Goal: Information Seeking & Learning: Ask a question

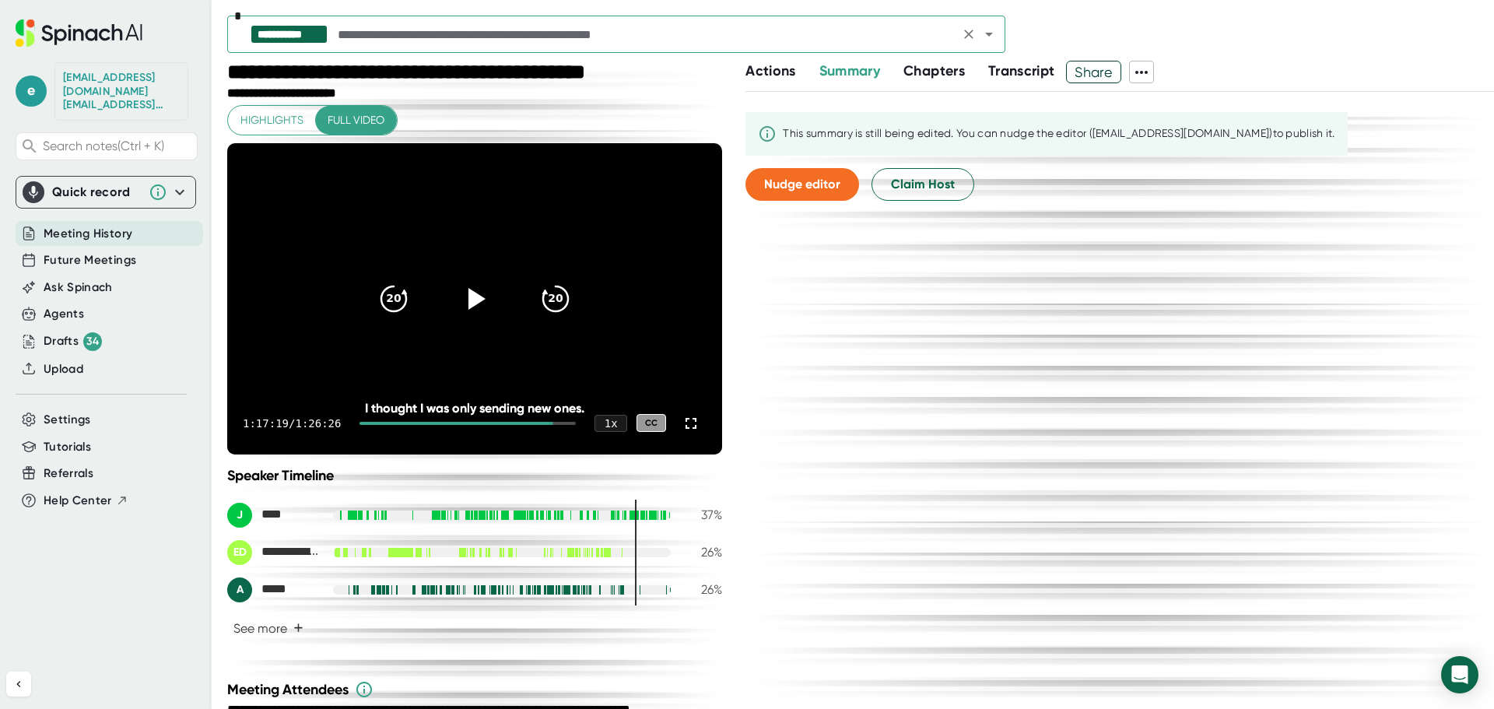
click at [983, 36] on icon "Open" at bounding box center [989, 34] width 19 height 19
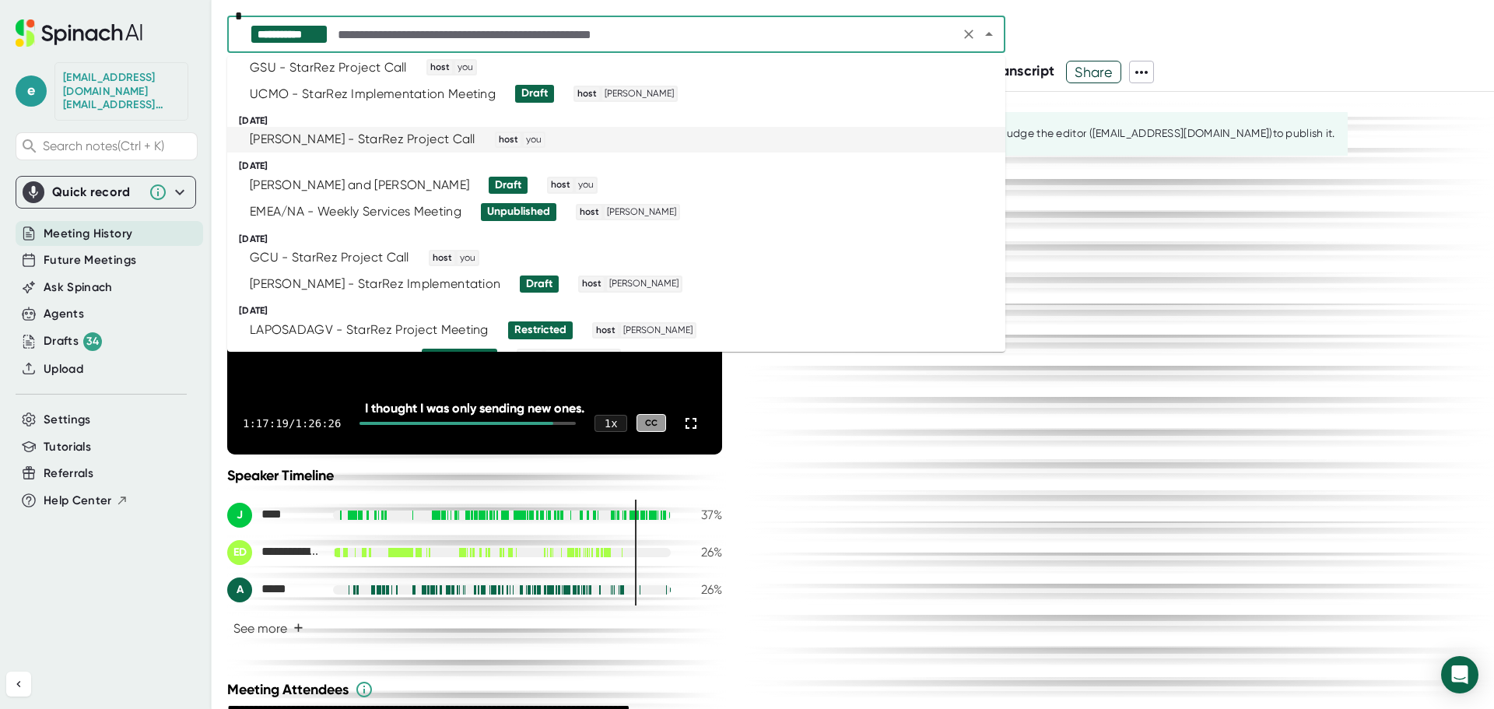
scroll to position [1556, 0]
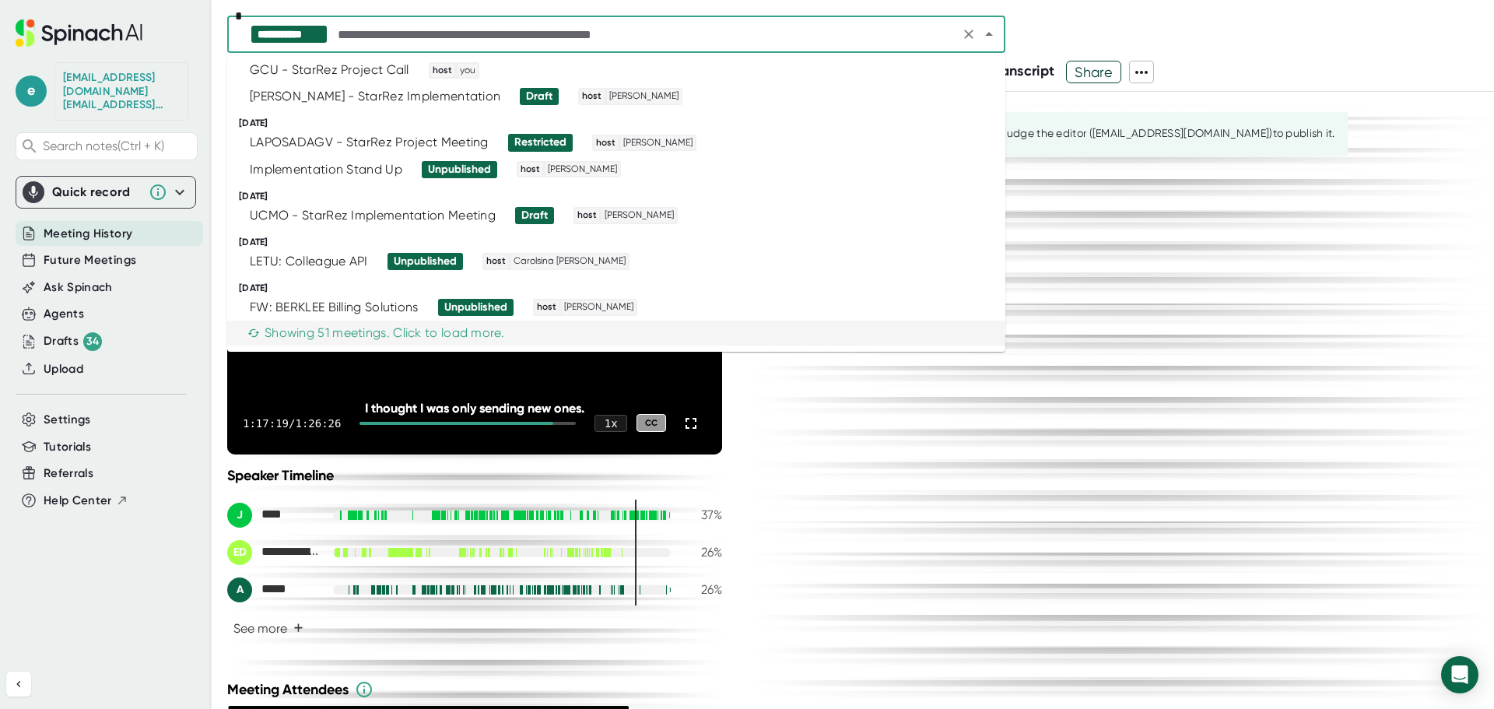
click at [465, 338] on div "Showing 51 meetings. Click to load more." at bounding box center [375, 333] width 257 height 16
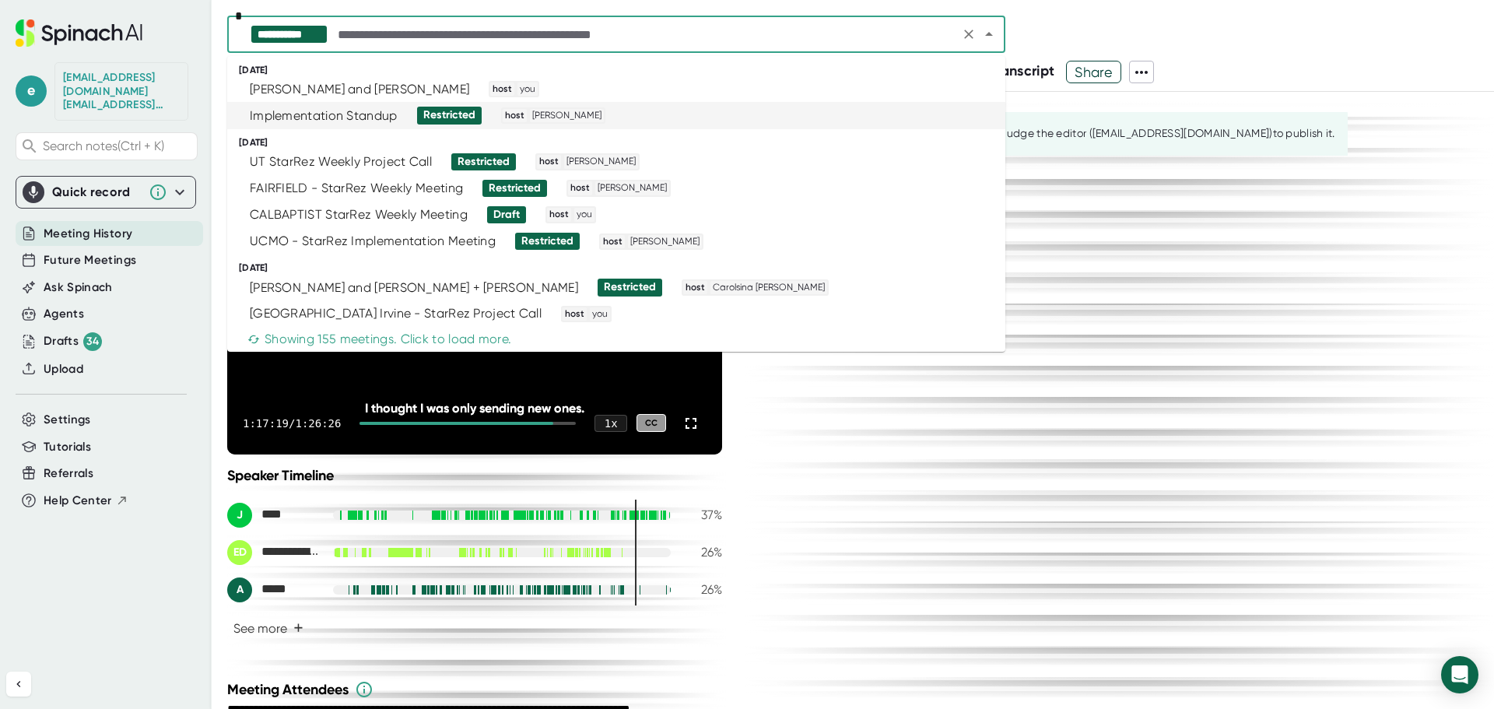
scroll to position [5140, 0]
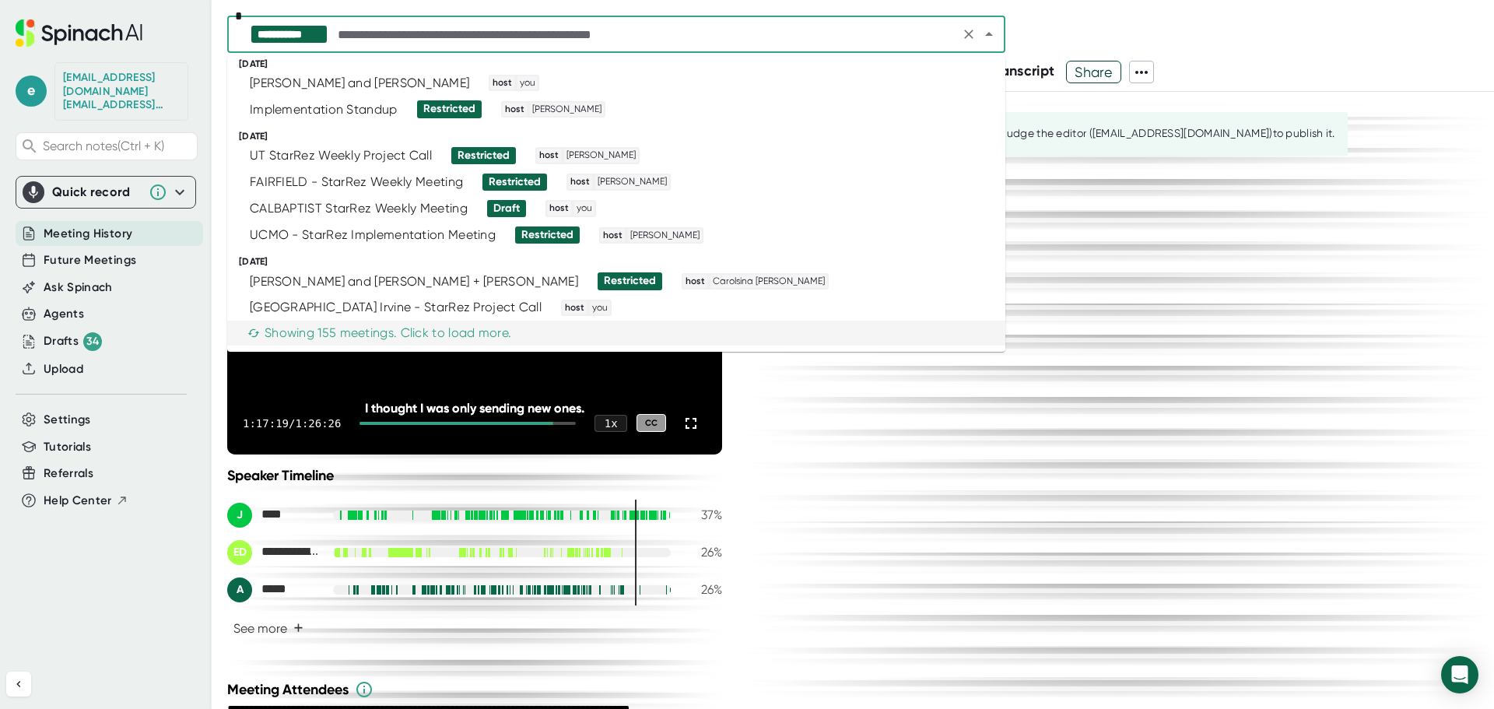
click at [437, 329] on div "Showing 155 meetings. Click to load more." at bounding box center [379, 333] width 264 height 16
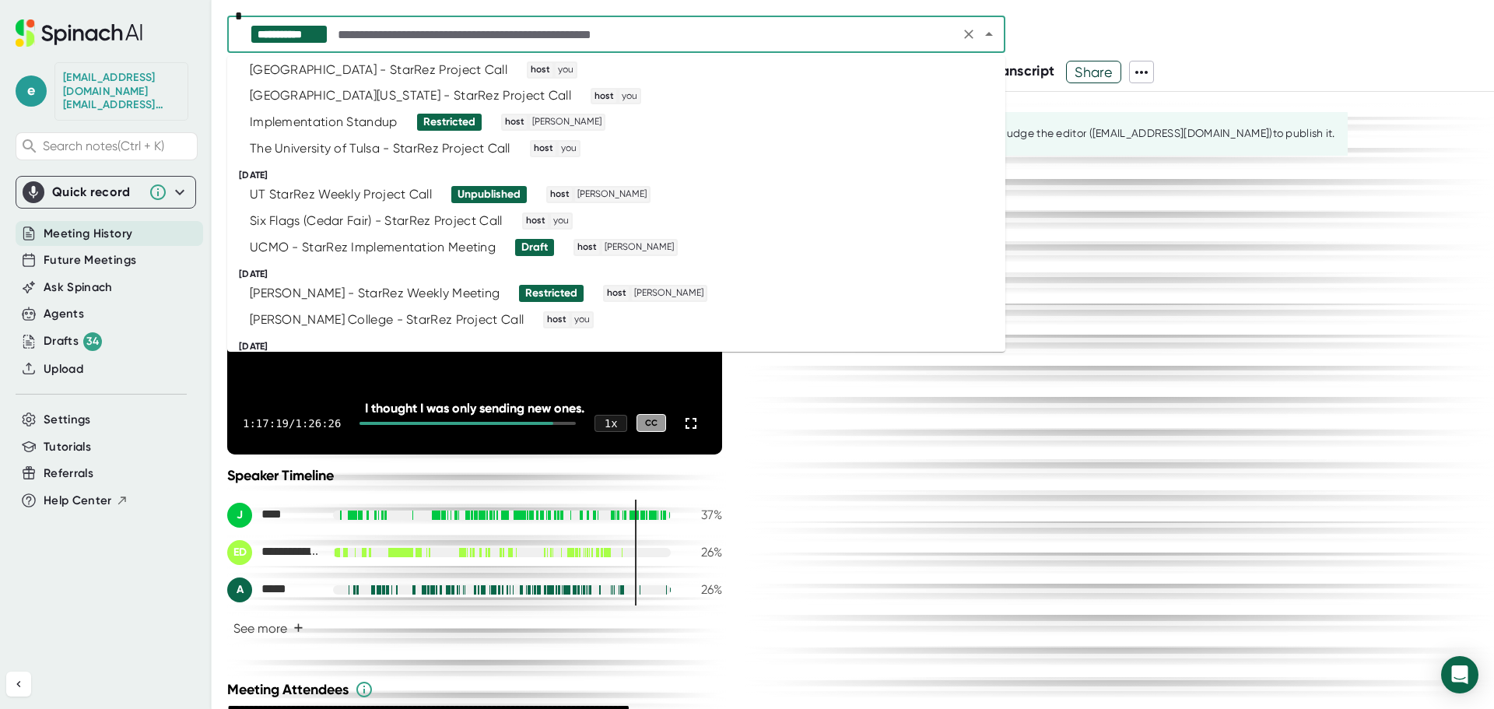
scroll to position [2105, 0]
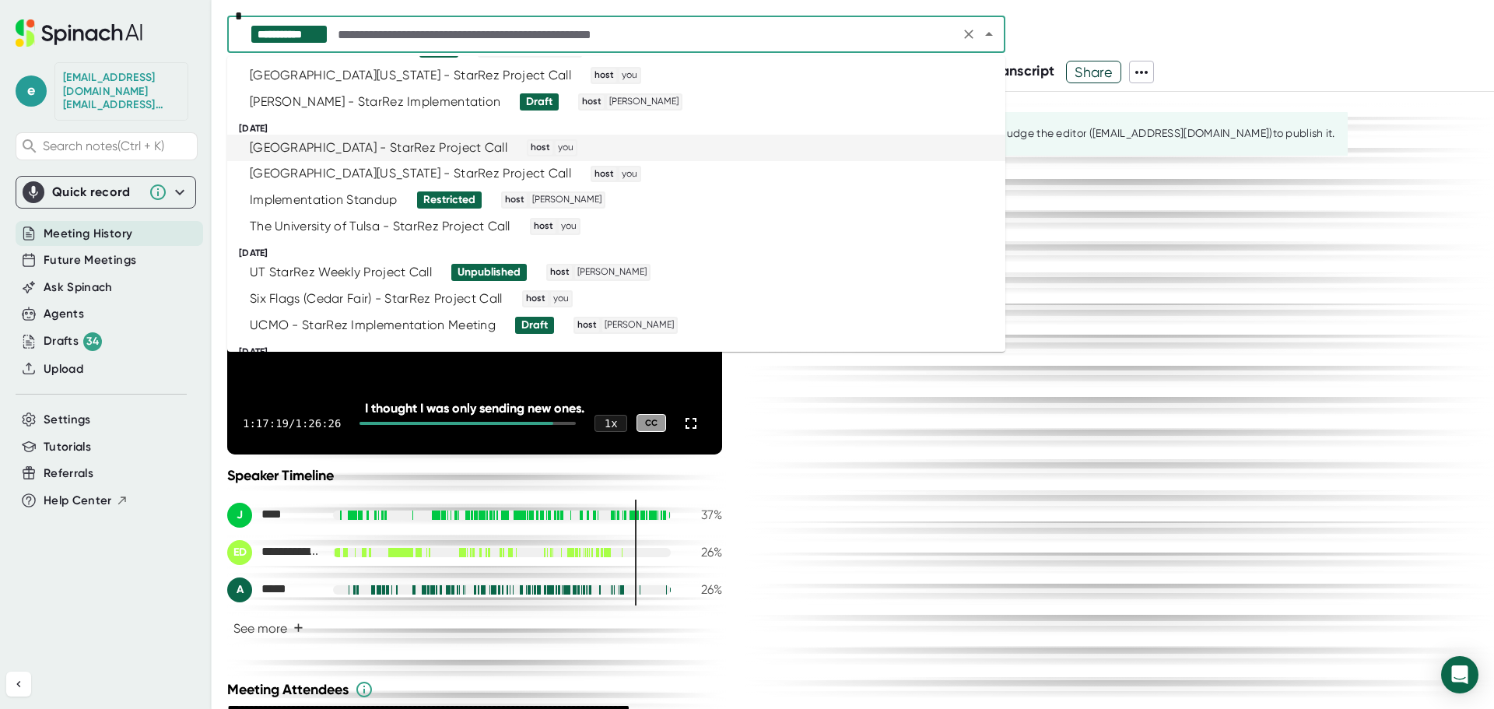
click at [446, 149] on div "[GEOGRAPHIC_DATA] - StarRez Project Call" at bounding box center [379, 148] width 258 height 16
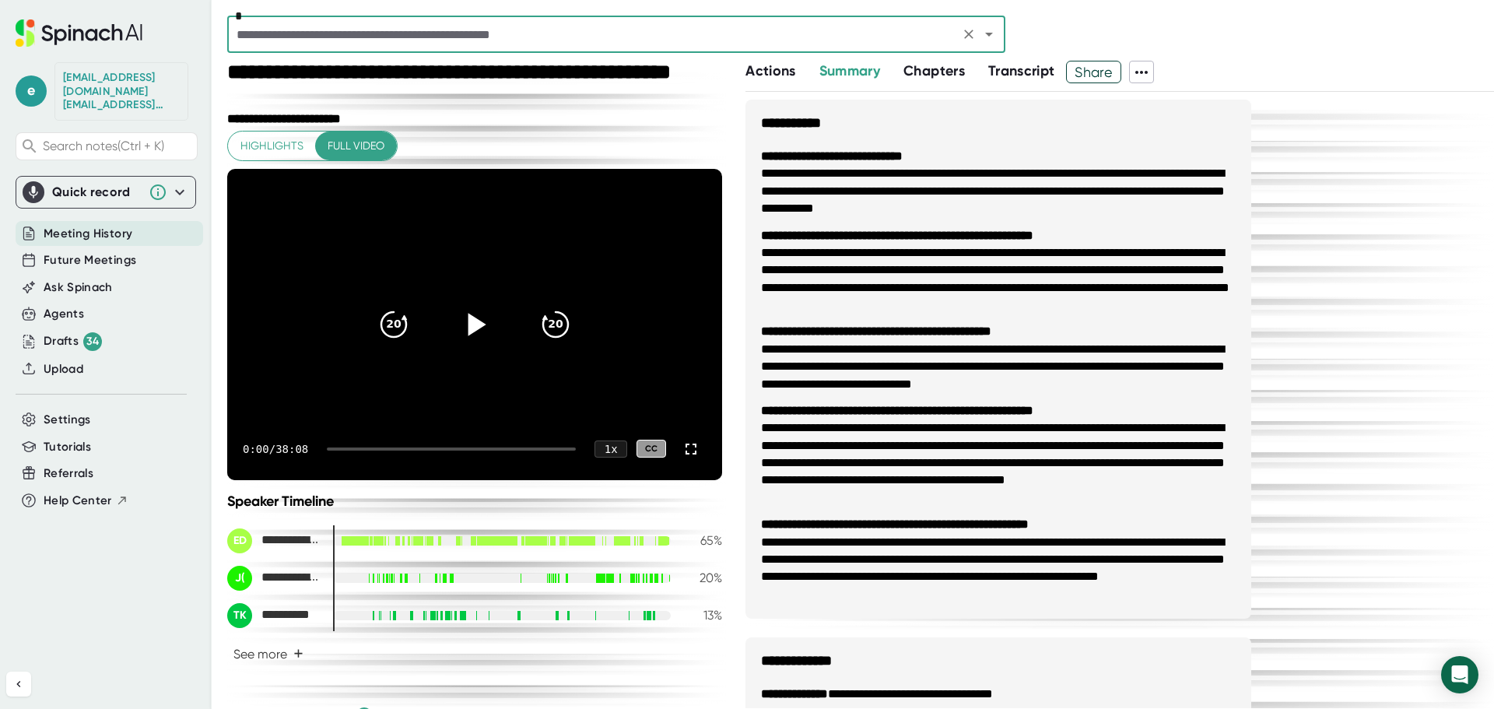
click at [468, 326] on icon at bounding box center [477, 324] width 18 height 23
click at [342, 445] on div "0:17 / 38:08 1 x CC" at bounding box center [474, 449] width 495 height 62
click at [342, 449] on div at bounding box center [451, 448] width 249 height 3
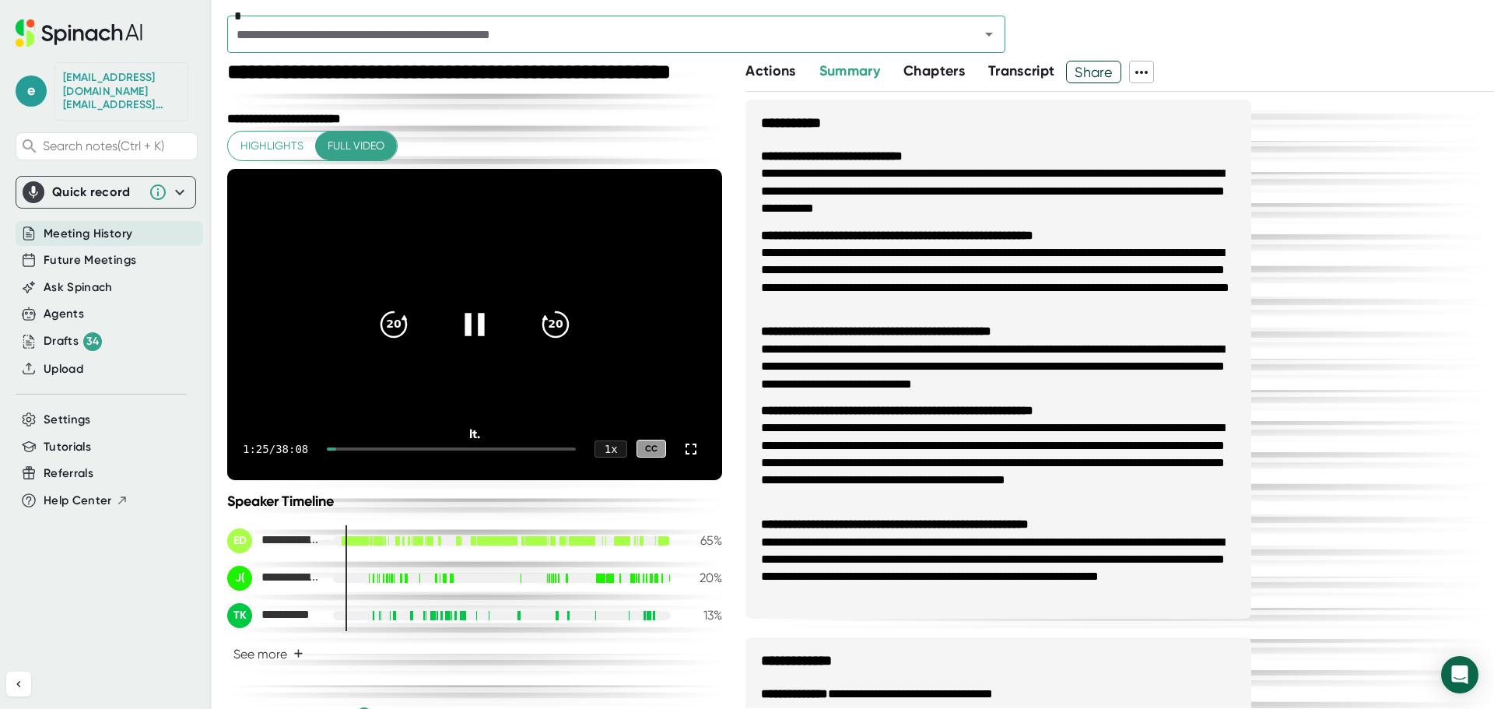
click at [347, 449] on div at bounding box center [451, 448] width 249 height 3
click at [352, 447] on div at bounding box center [451, 448] width 249 height 3
click at [466, 326] on icon at bounding box center [474, 323] width 39 height 39
click at [468, 326] on icon at bounding box center [477, 324] width 18 height 23
click at [445, 364] on video at bounding box center [474, 324] width 495 height 311
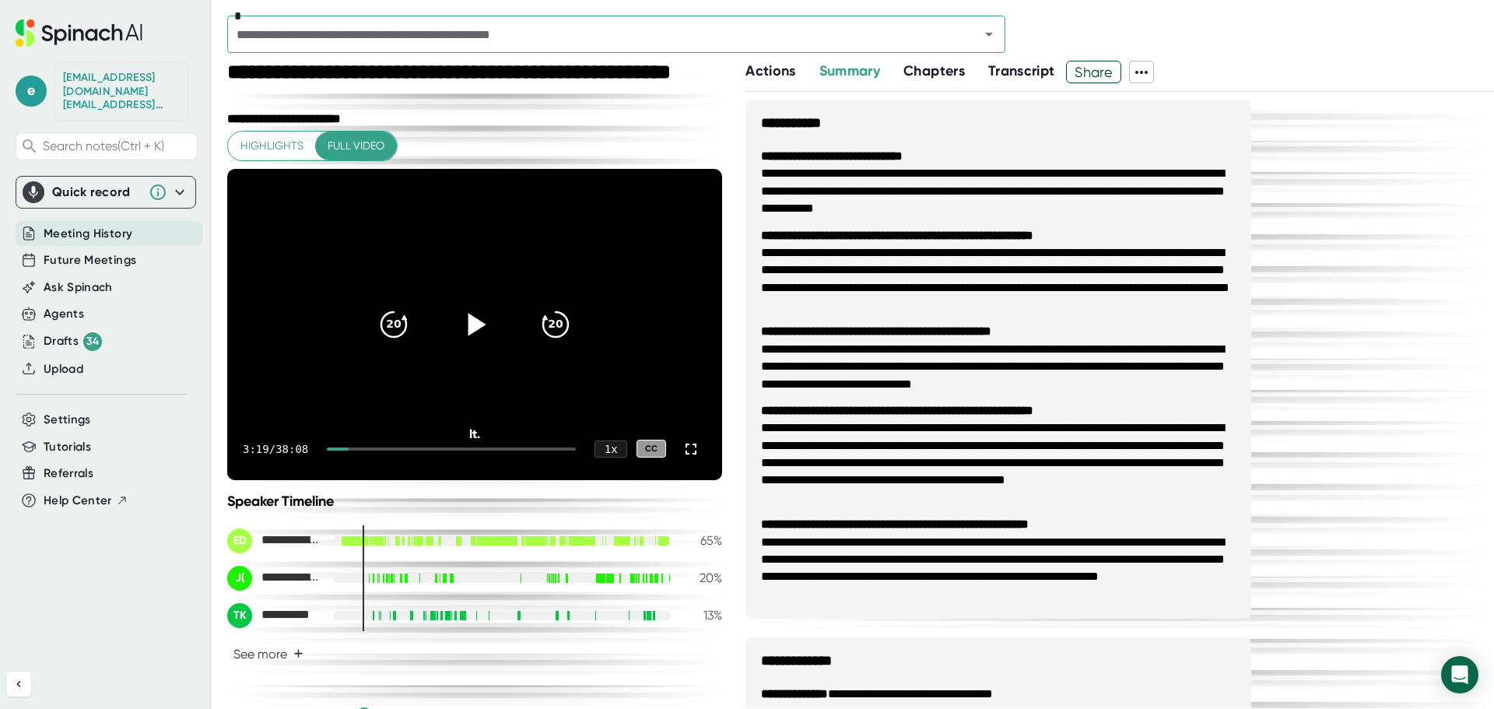
click at [442, 367] on video at bounding box center [474, 324] width 495 height 311
click at [360, 449] on div at bounding box center [451, 448] width 249 height 3
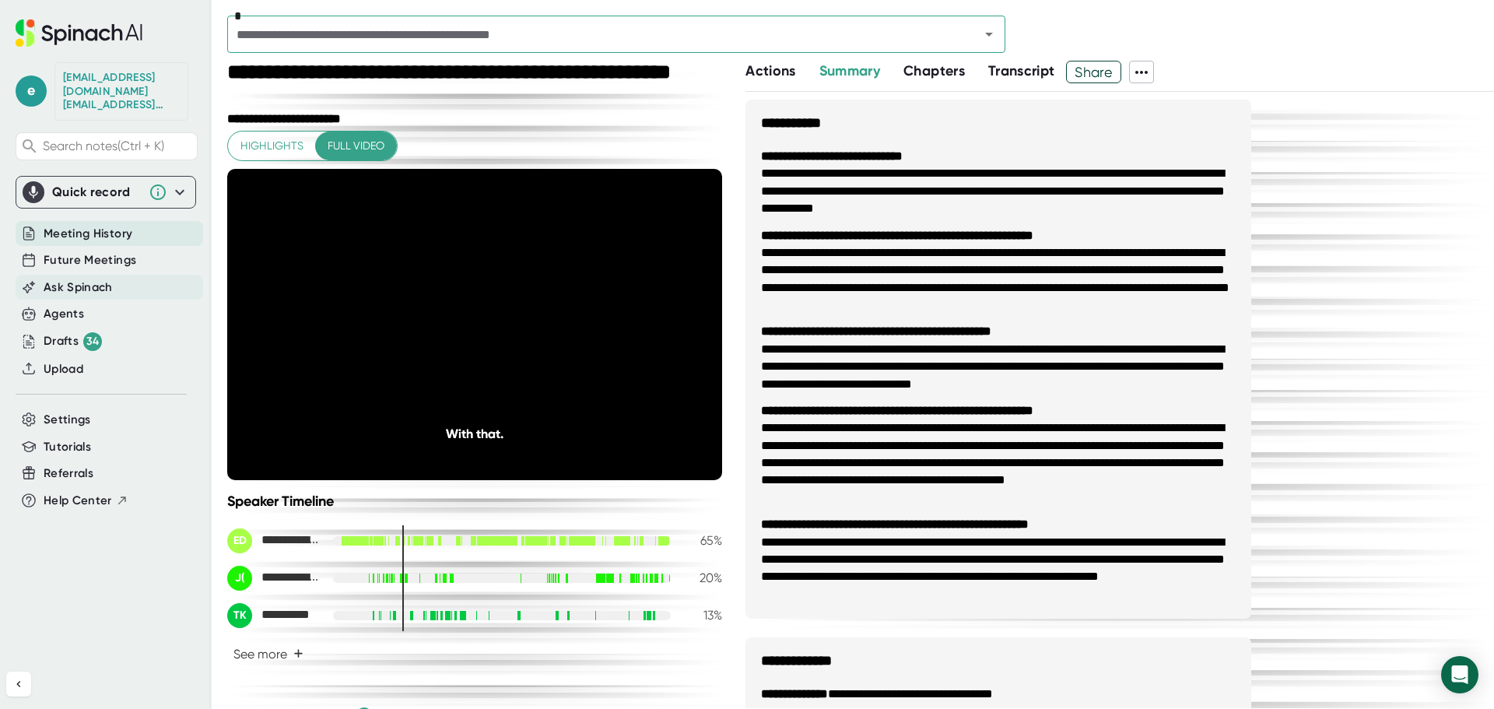
click at [86, 279] on span "Ask Spinach" at bounding box center [78, 288] width 69 height 18
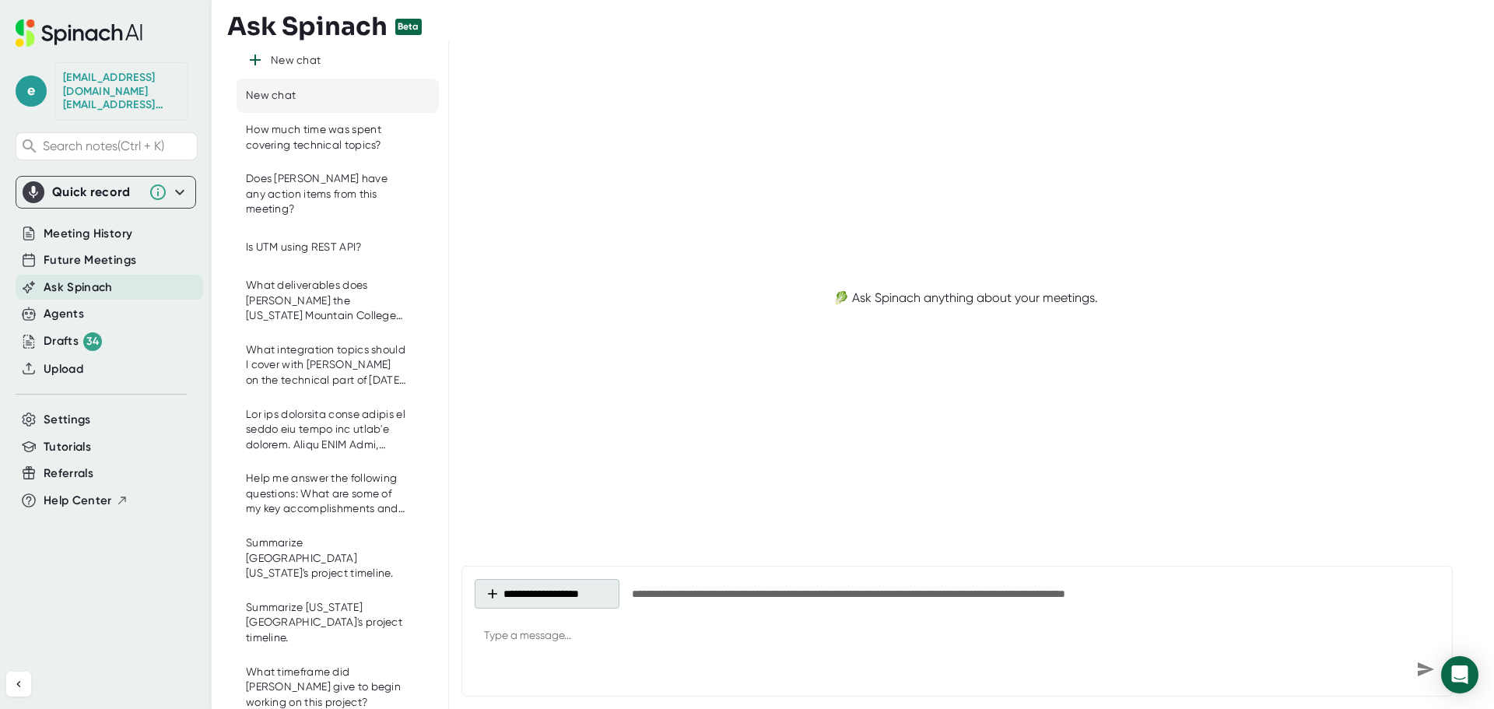
click at [553, 595] on button "**********" at bounding box center [547, 594] width 145 height 30
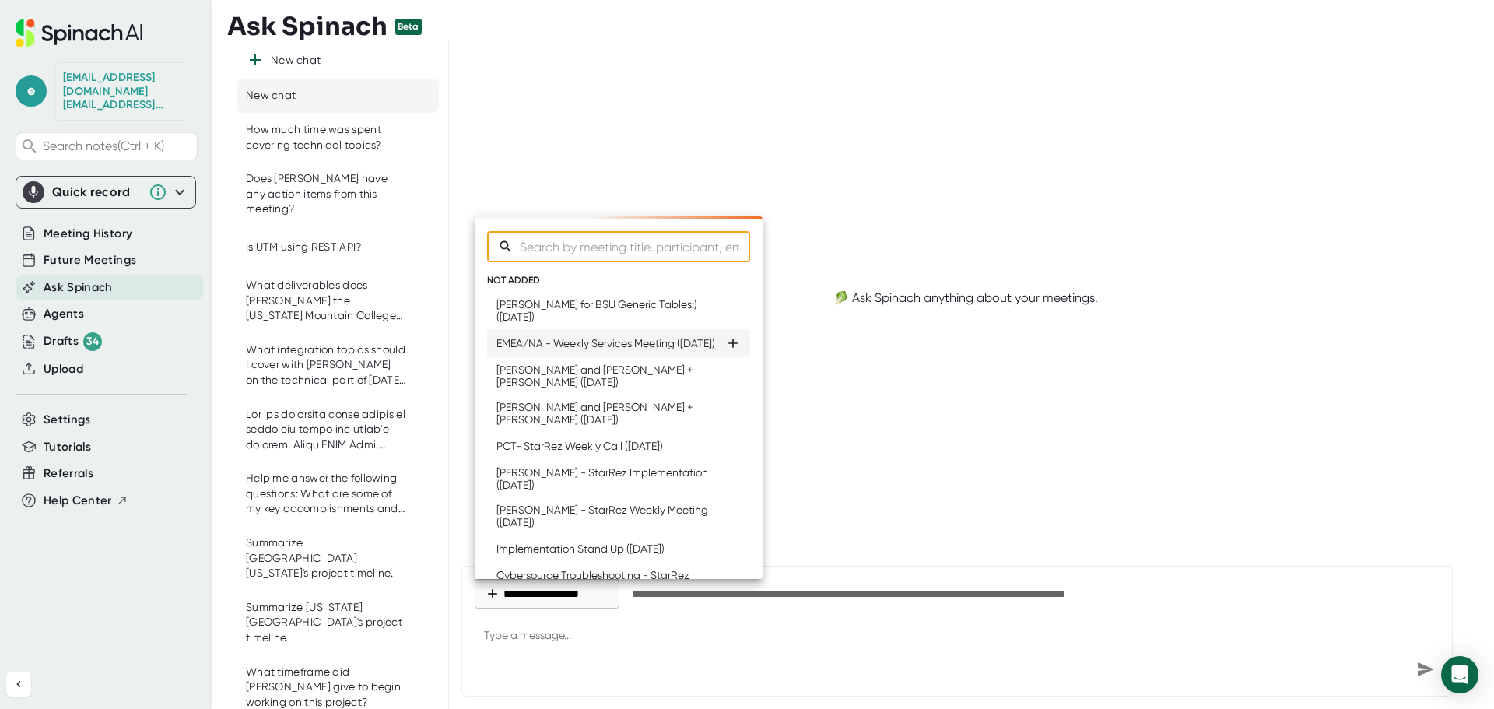
type textarea "x"
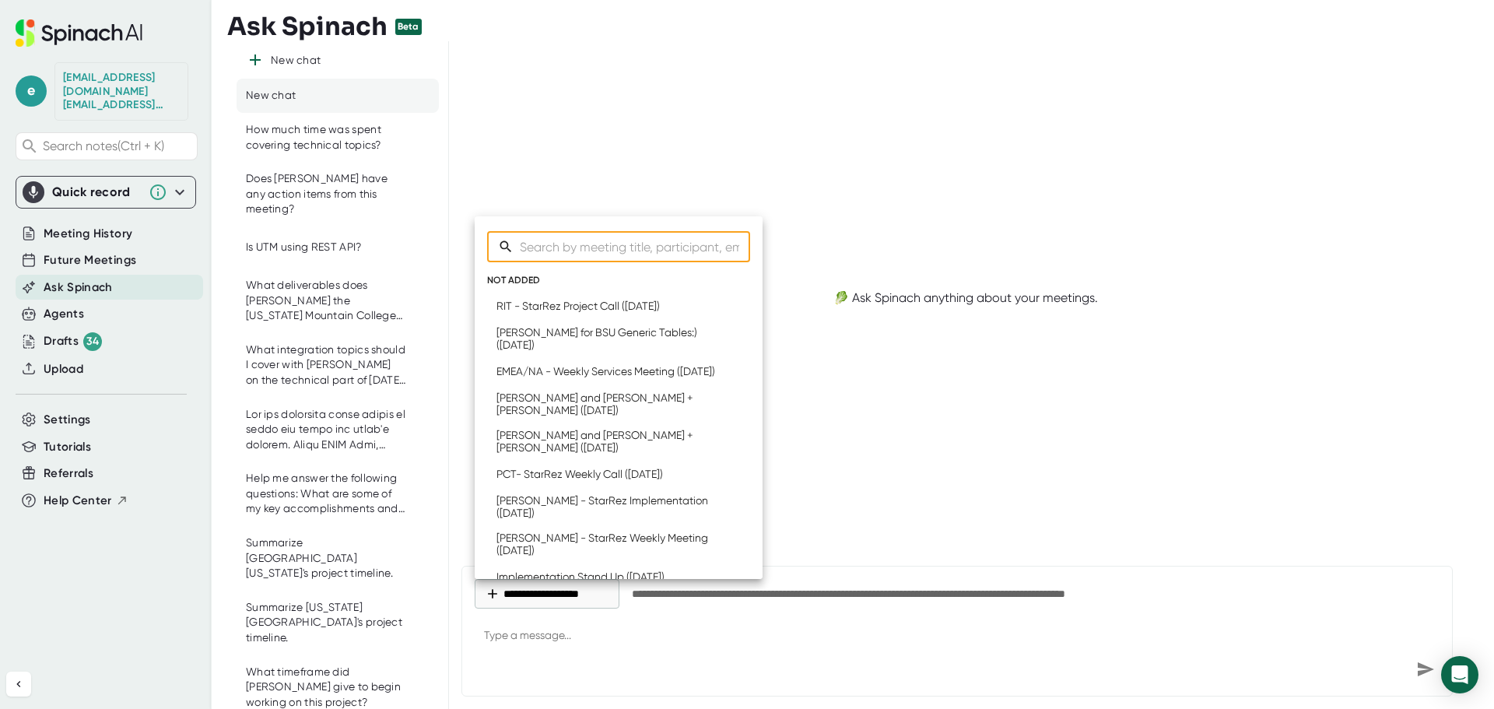
click at [581, 240] on input "Search meetings" at bounding box center [635, 246] width 230 height 31
type input "C"
type input "CS"
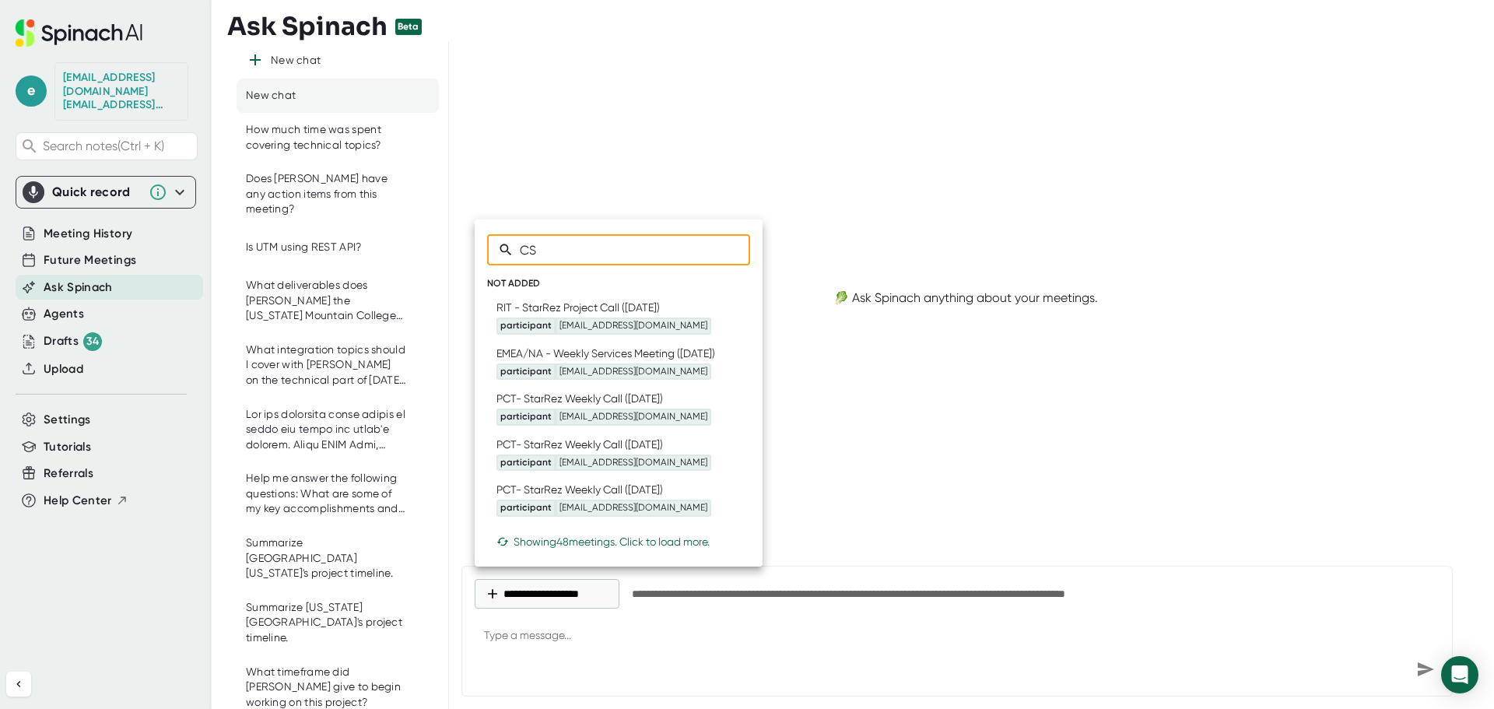
type input "CSH"
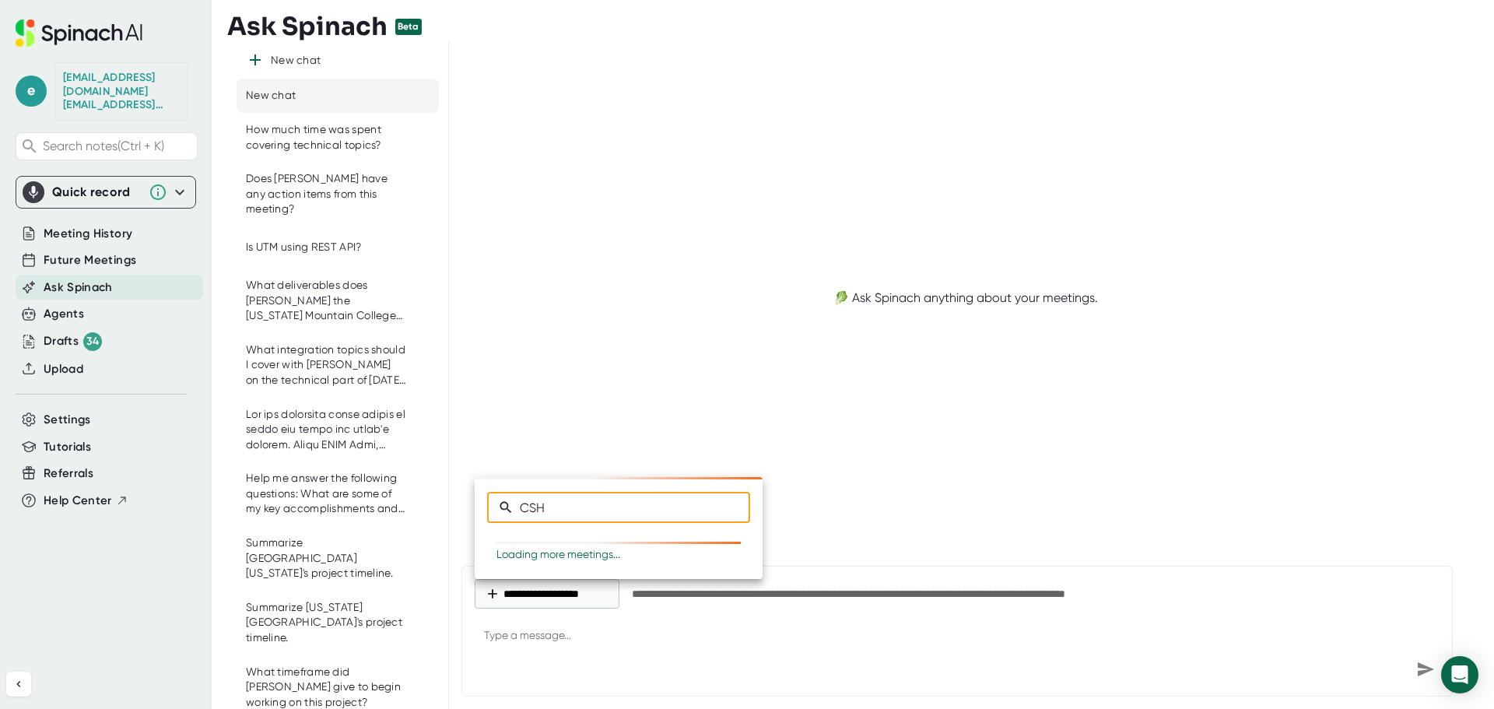
type textarea "x"
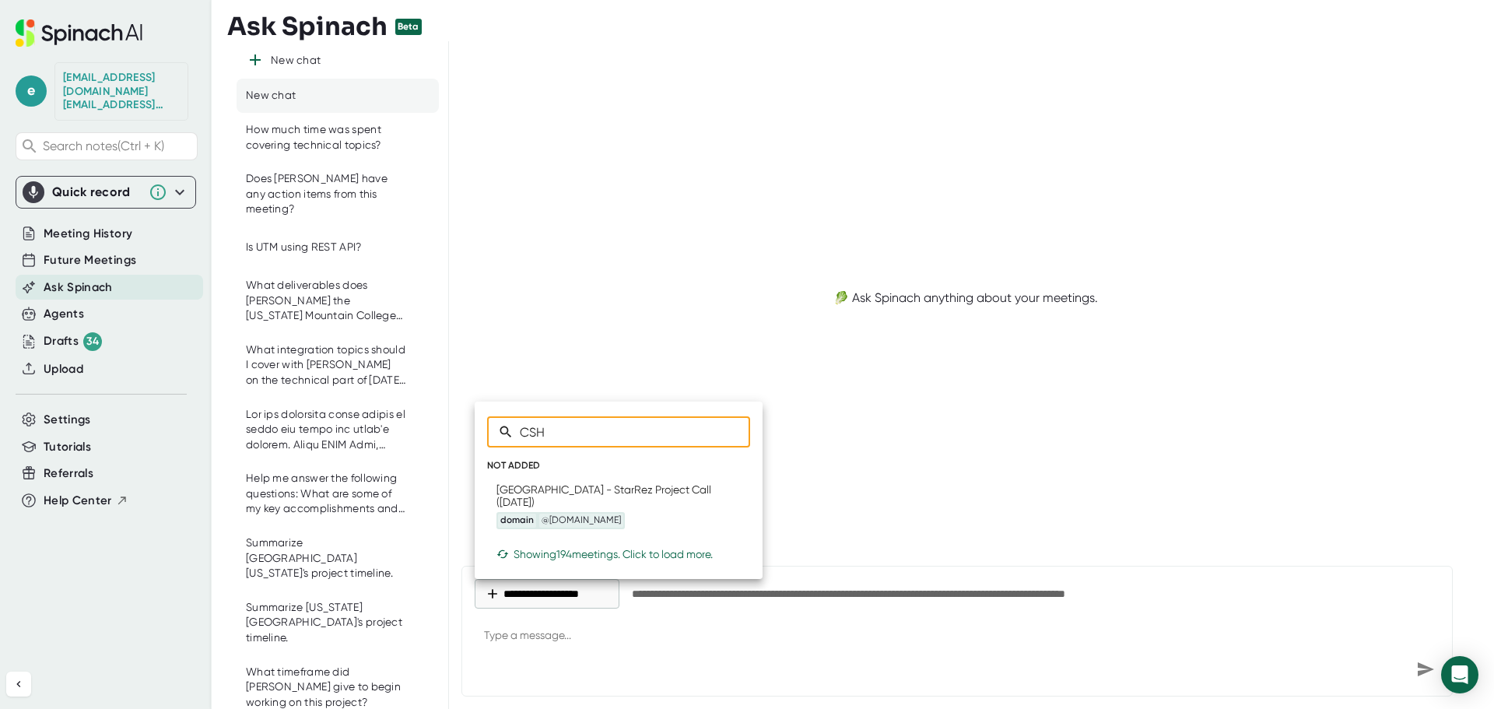
type input "CSHL"
click at [577, 496] on div "[GEOGRAPHIC_DATA] - StarRez Project Call ([DATE]) domain @[DOMAIN_NAME]" at bounding box center [610, 506] width 229 height 46
type textarea "x"
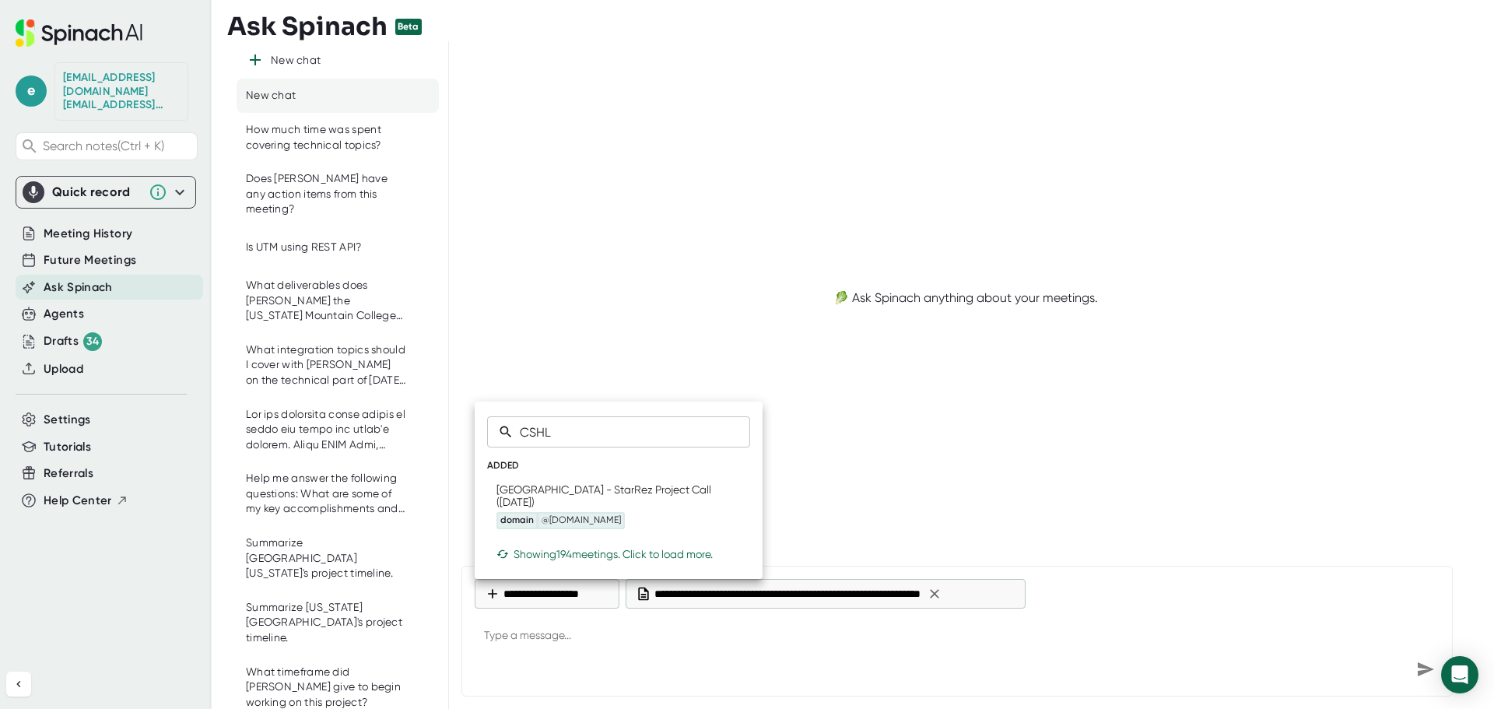
click at [630, 640] on div at bounding box center [747, 354] width 1494 height 709
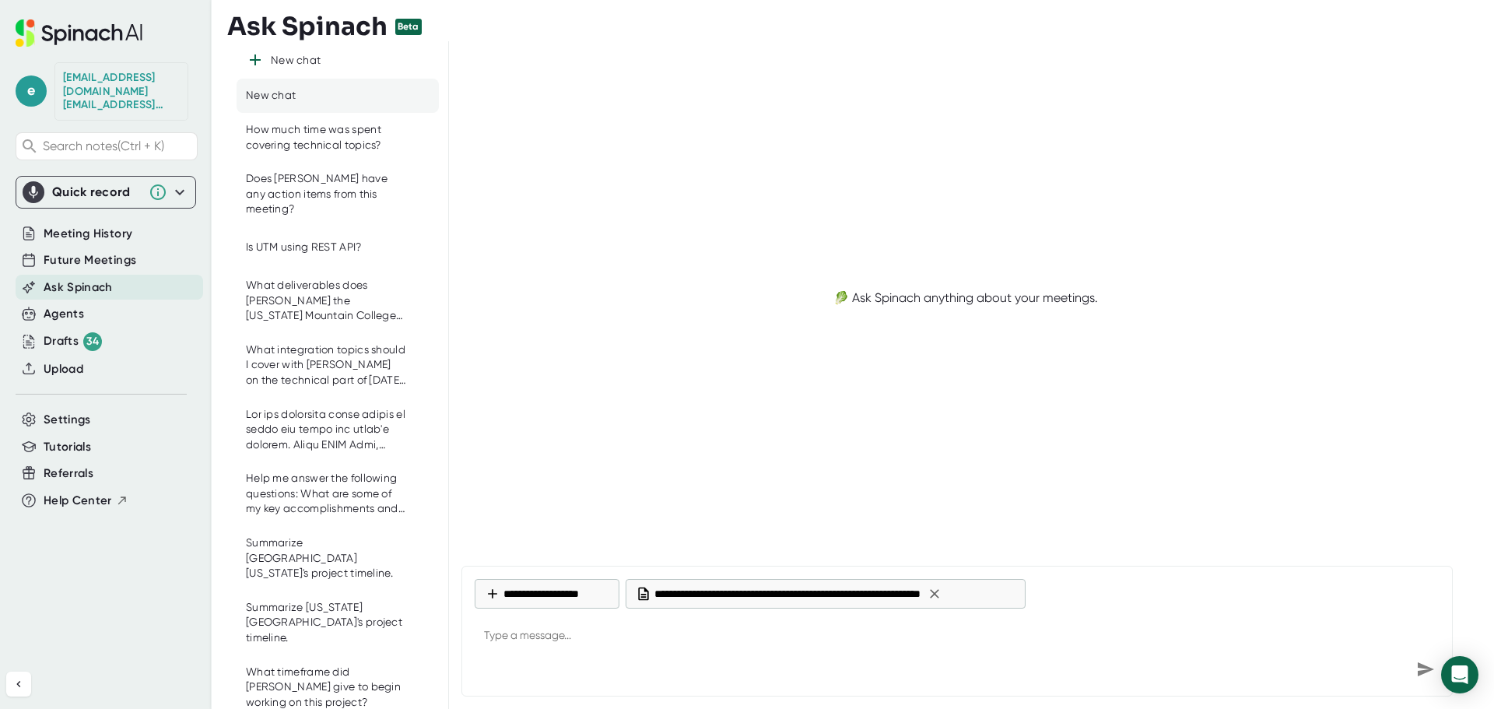
type textarea "x"
click at [615, 650] on textarea at bounding box center [957, 636] width 965 height 37
type textarea "W"
type textarea "x"
type textarea "Wh"
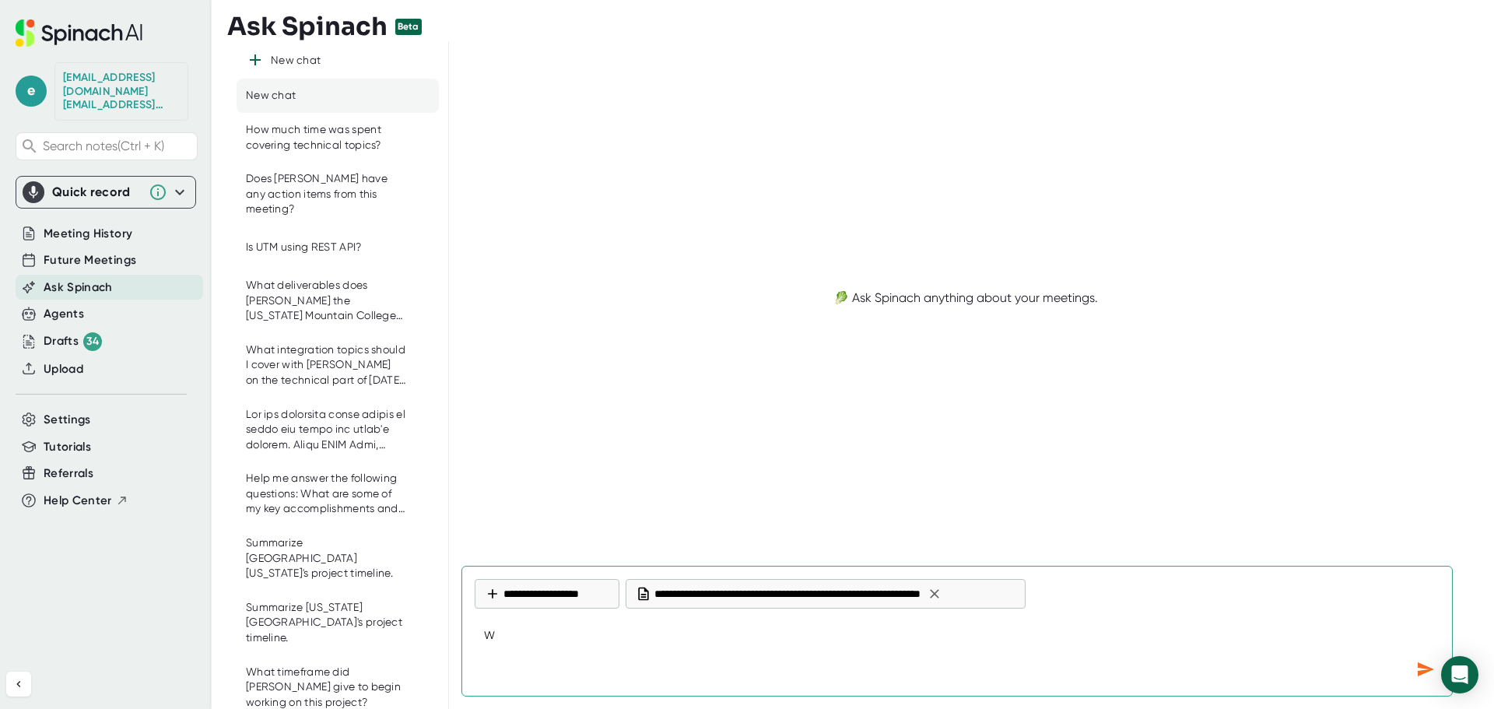
type textarea "x"
type textarea "Wha"
type textarea "x"
type textarea "What"
type textarea "x"
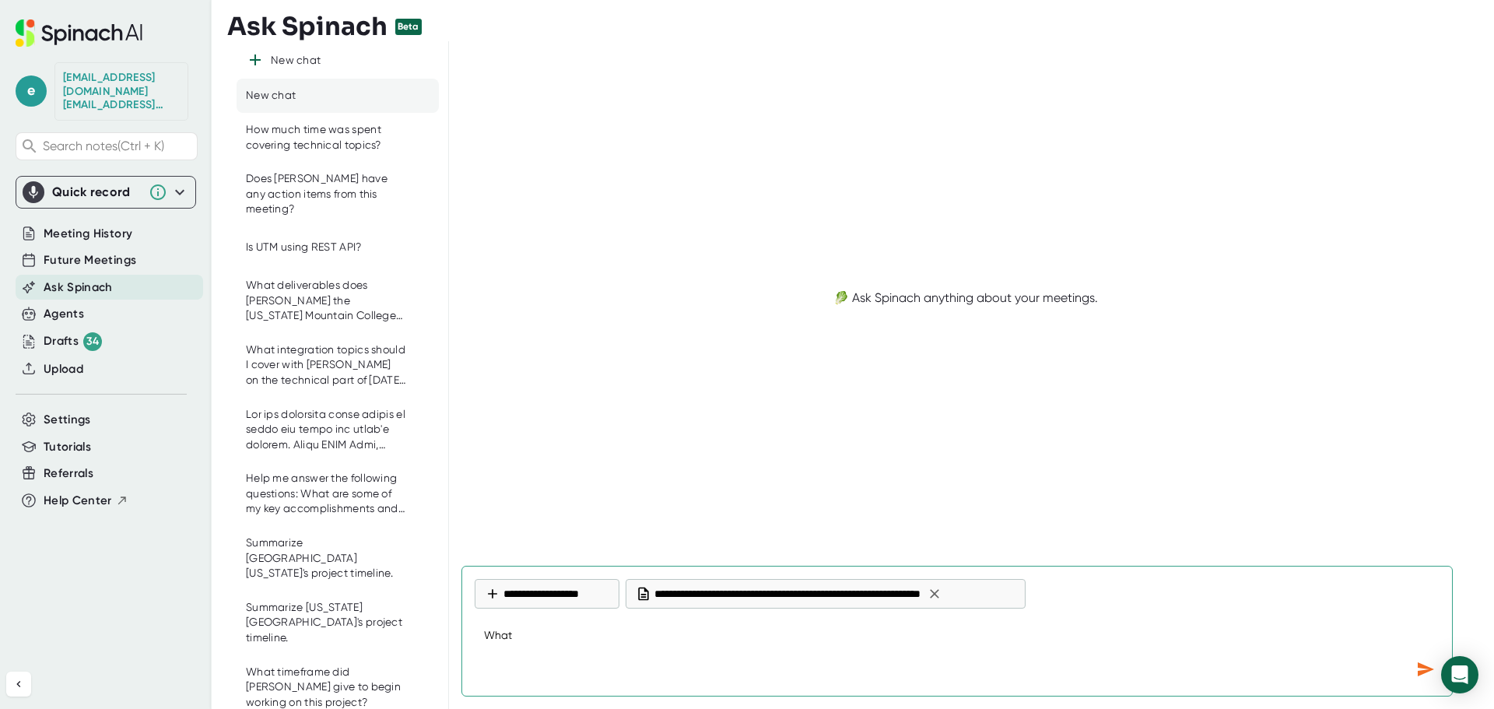
type textarea "What"
type textarea "x"
type textarea "What a"
type textarea "x"
type textarea "What ar"
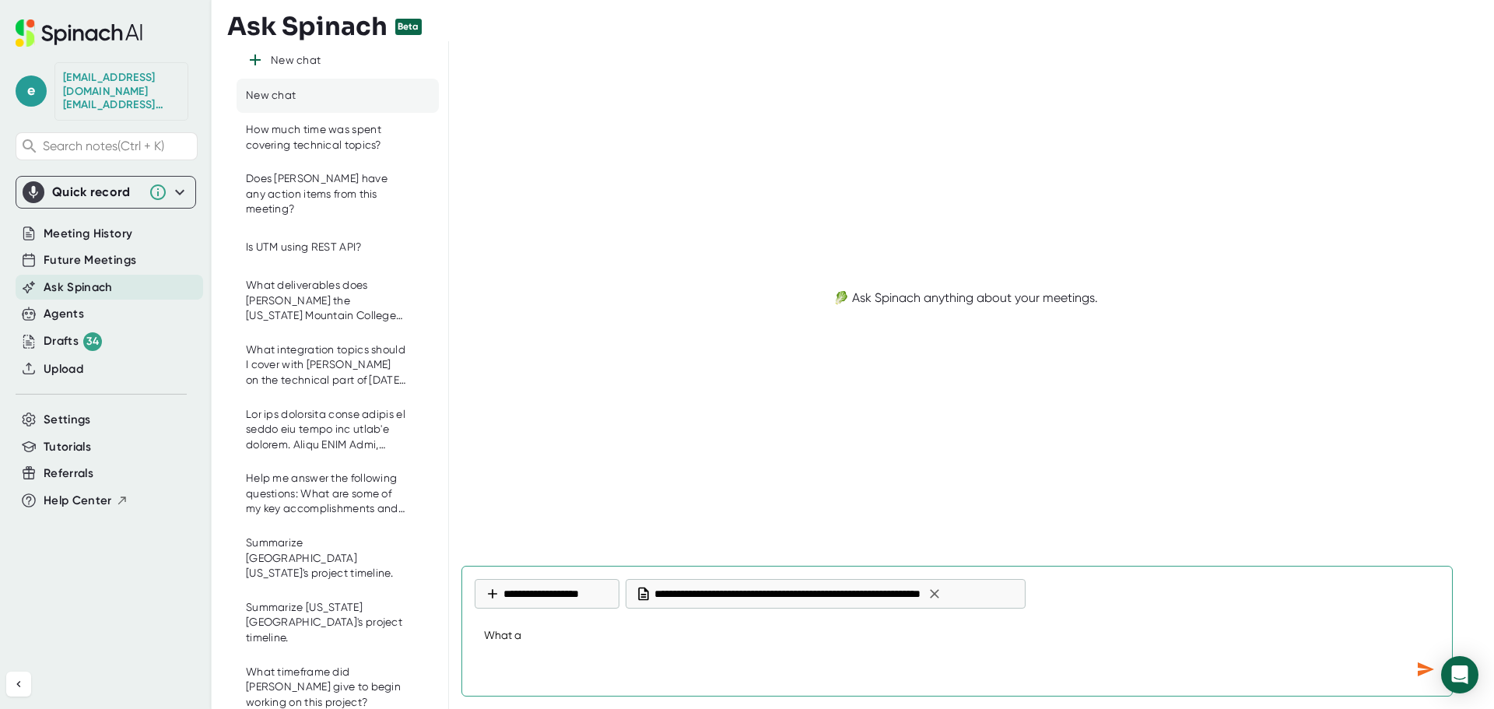
type textarea "x"
type textarea "What are"
type textarea "x"
type textarea "What are"
type textarea "x"
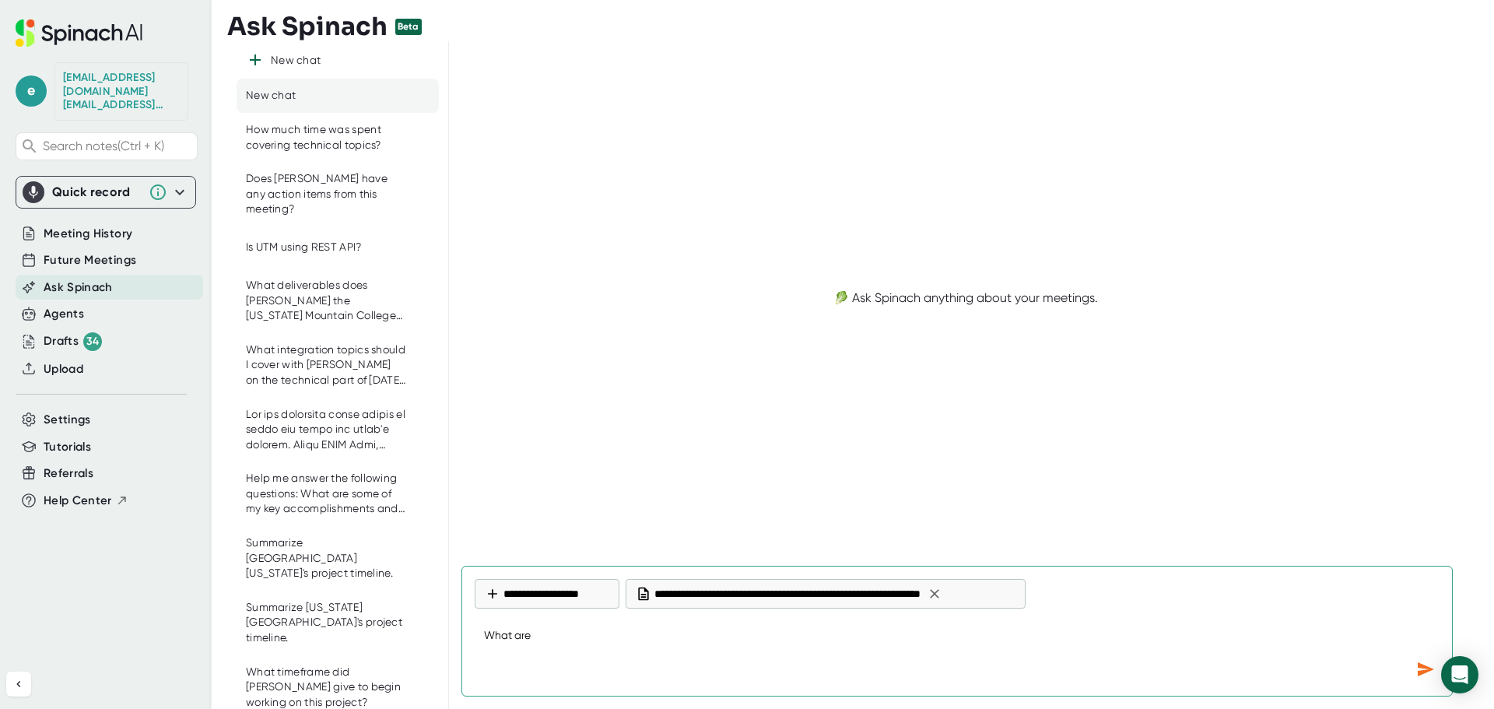
type textarea "What are t"
type textarea "x"
type textarea "What are th"
type textarea "x"
type textarea "What are the"
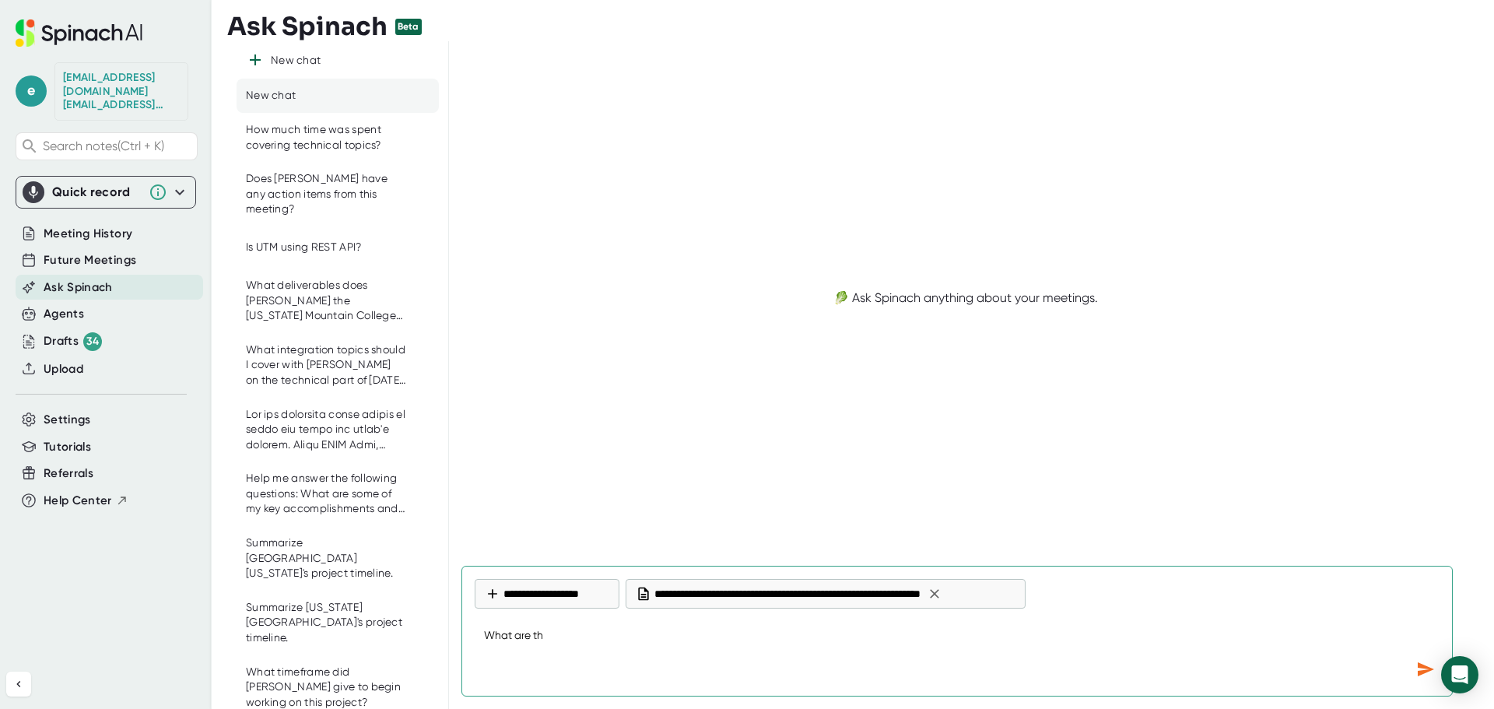
type textarea "x"
type textarea "What are the"
type textarea "x"
type textarea "What are the n"
type textarea "x"
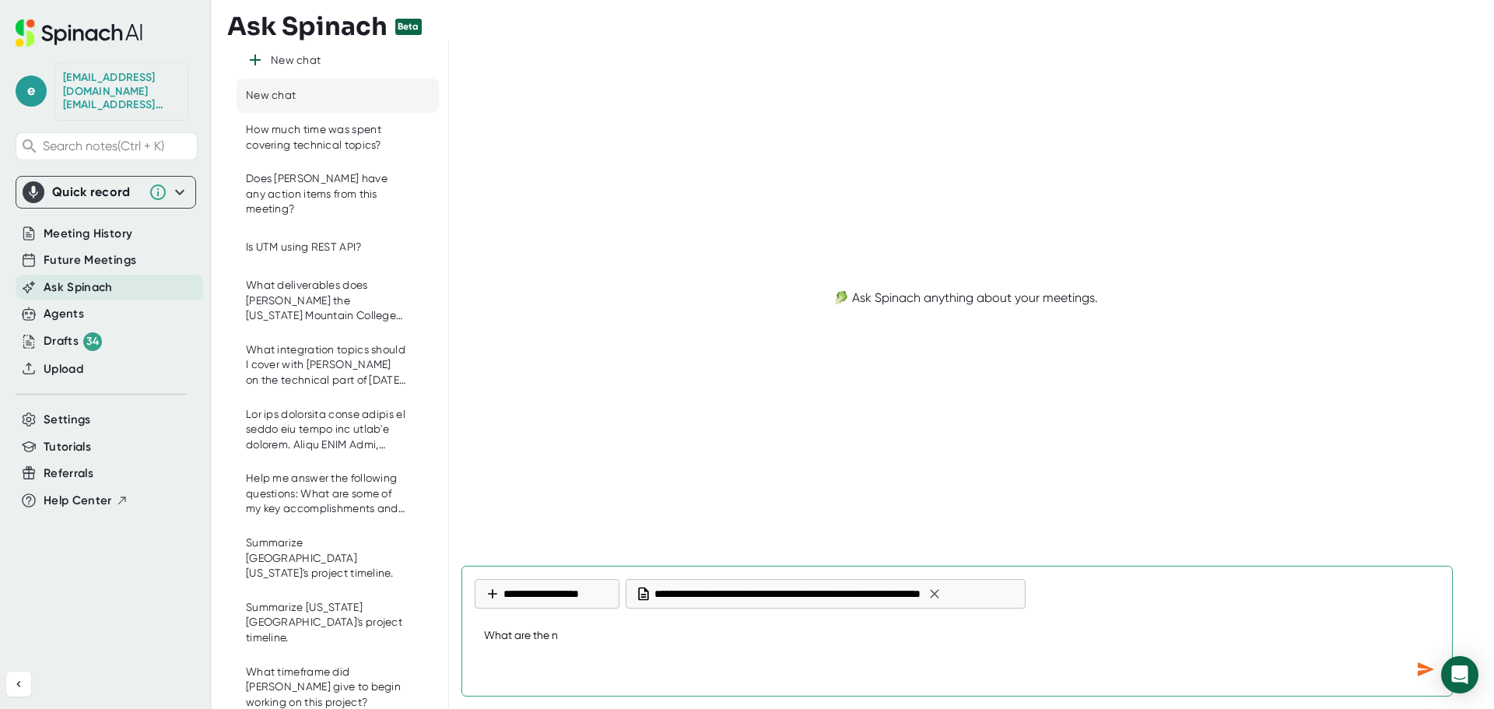
type textarea "What are the ne"
type textarea "x"
type textarea "What are the nex"
type textarea "x"
type textarea "What are the next"
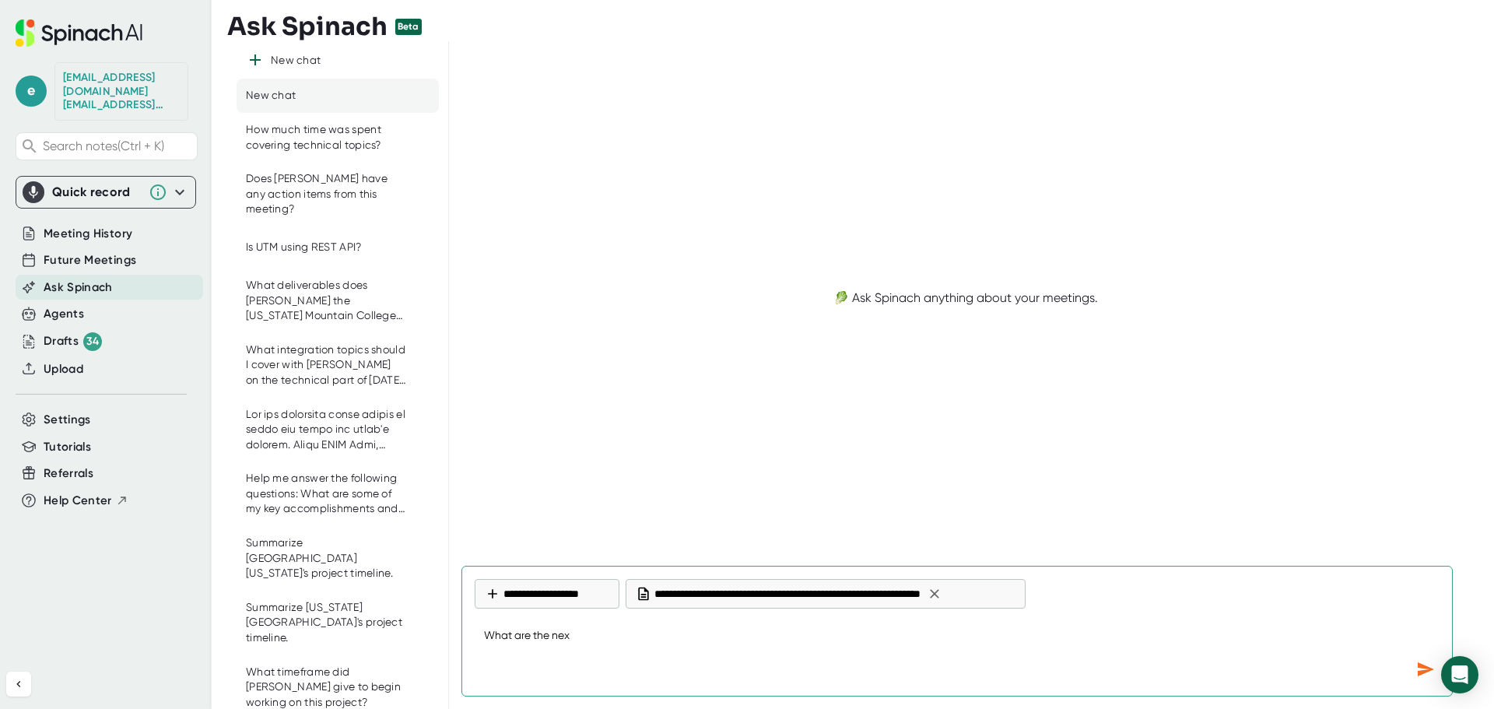
type textarea "x"
type textarea "What are the next"
type textarea "x"
type textarea "What are the next s"
type textarea "x"
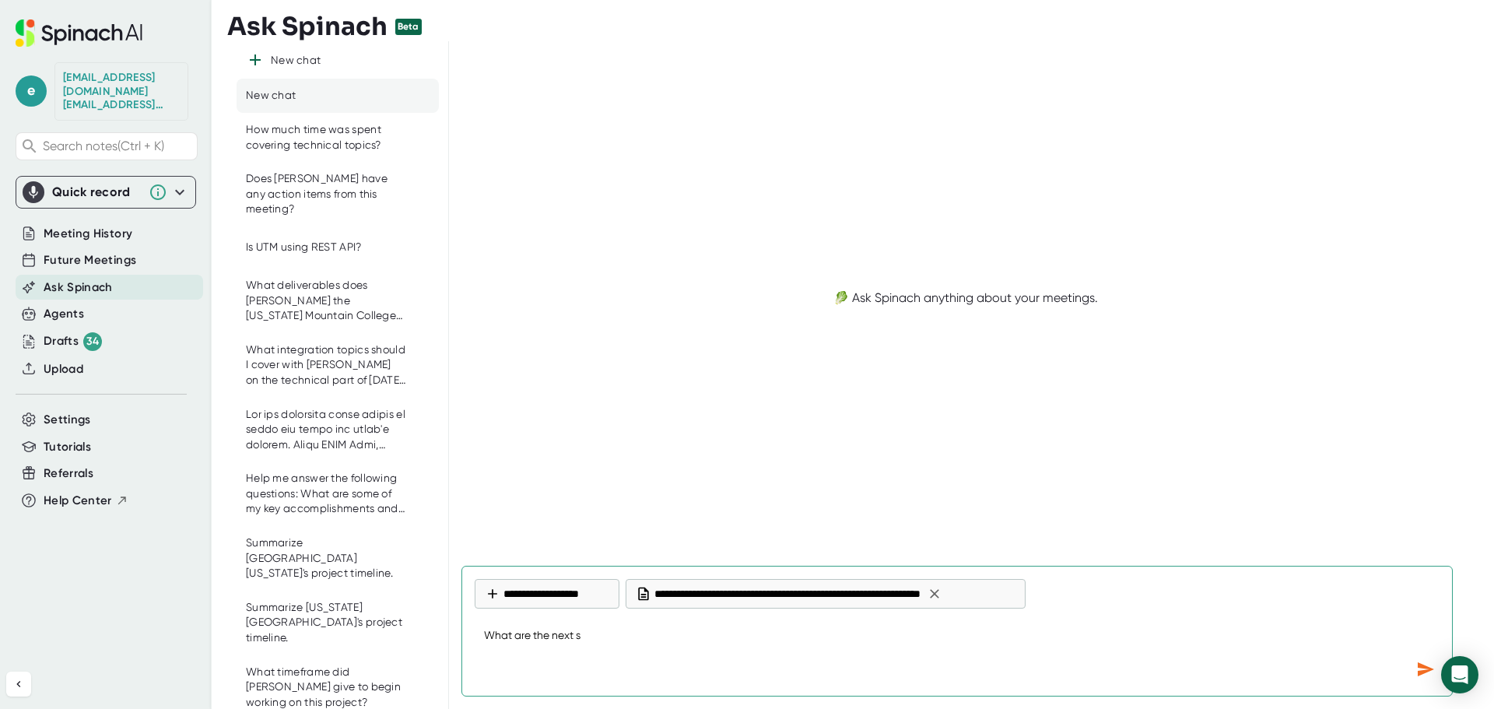
type textarea "What are the next st"
type textarea "x"
type textarea "What are the next ste"
type textarea "x"
type textarea "What are the next step"
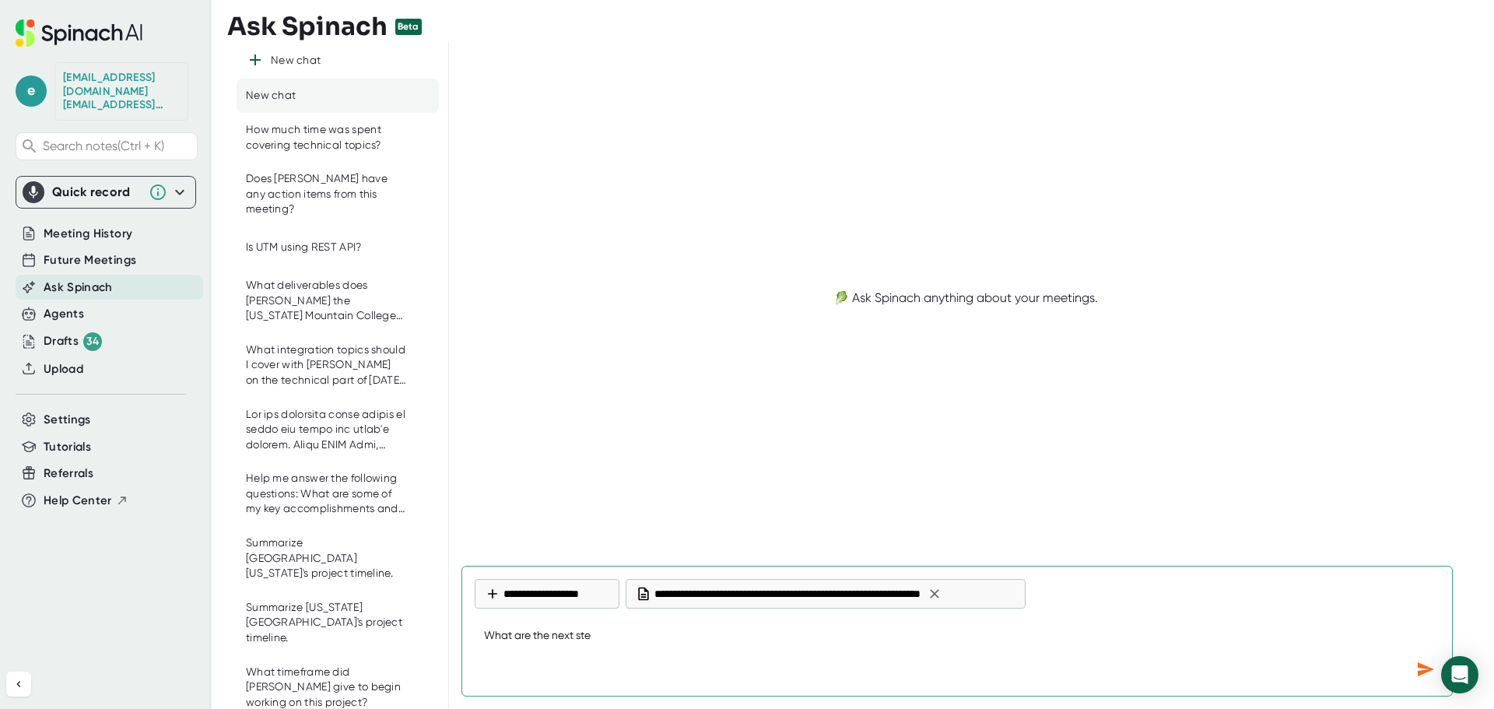
type textarea "x"
type textarea "What are the next step"
type textarea "x"
type textarea "What are the next step"
type textarea "x"
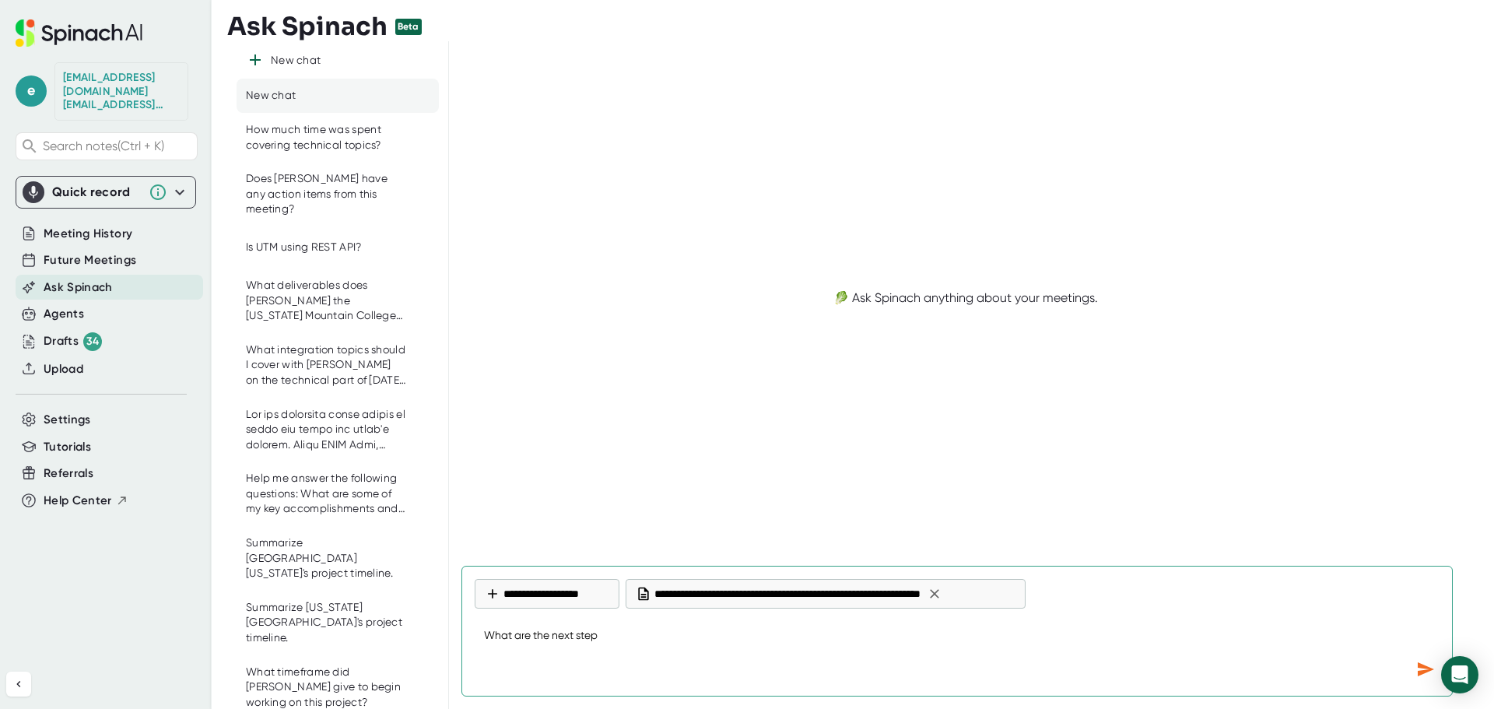
type textarea "What are the next steps"
type textarea "x"
type textarea "What are the next steps"
type textarea "x"
type textarea "What are the next steps f"
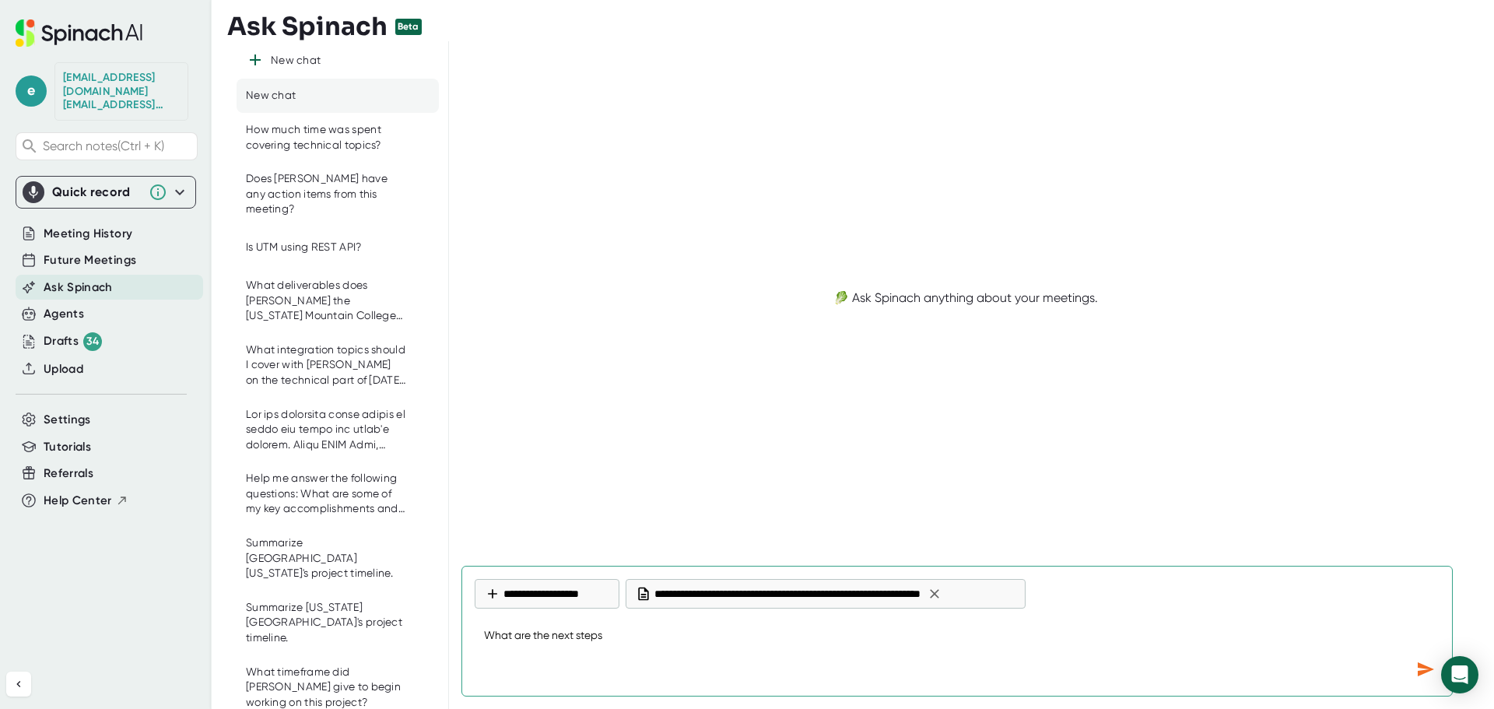
type textarea "x"
type textarea "What are the next steps fo"
type textarea "x"
type textarea "What are the next steps for"
type textarea "x"
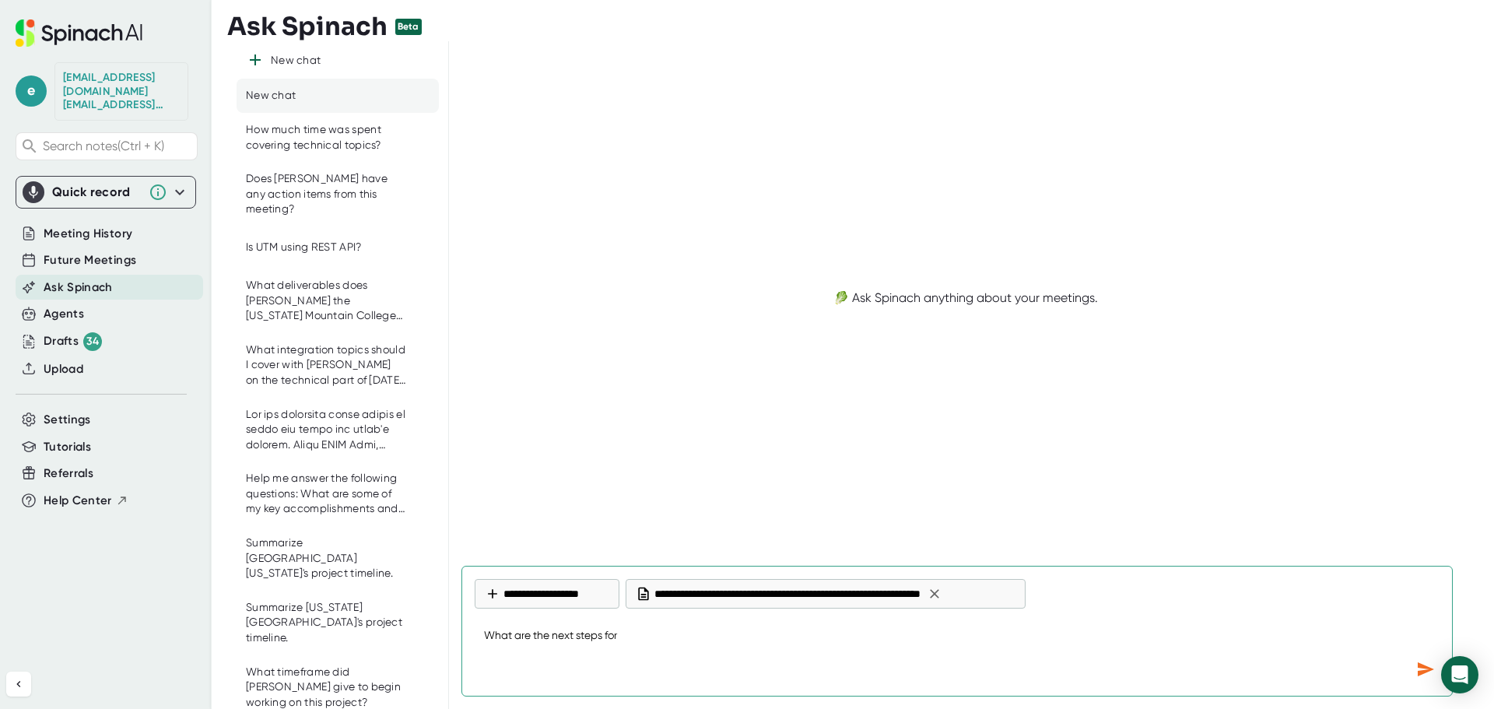
type textarea "What are the next steps for"
type textarea "x"
type textarea "What are the next steps for t"
type textarea "x"
type textarea "What are the next steps for th"
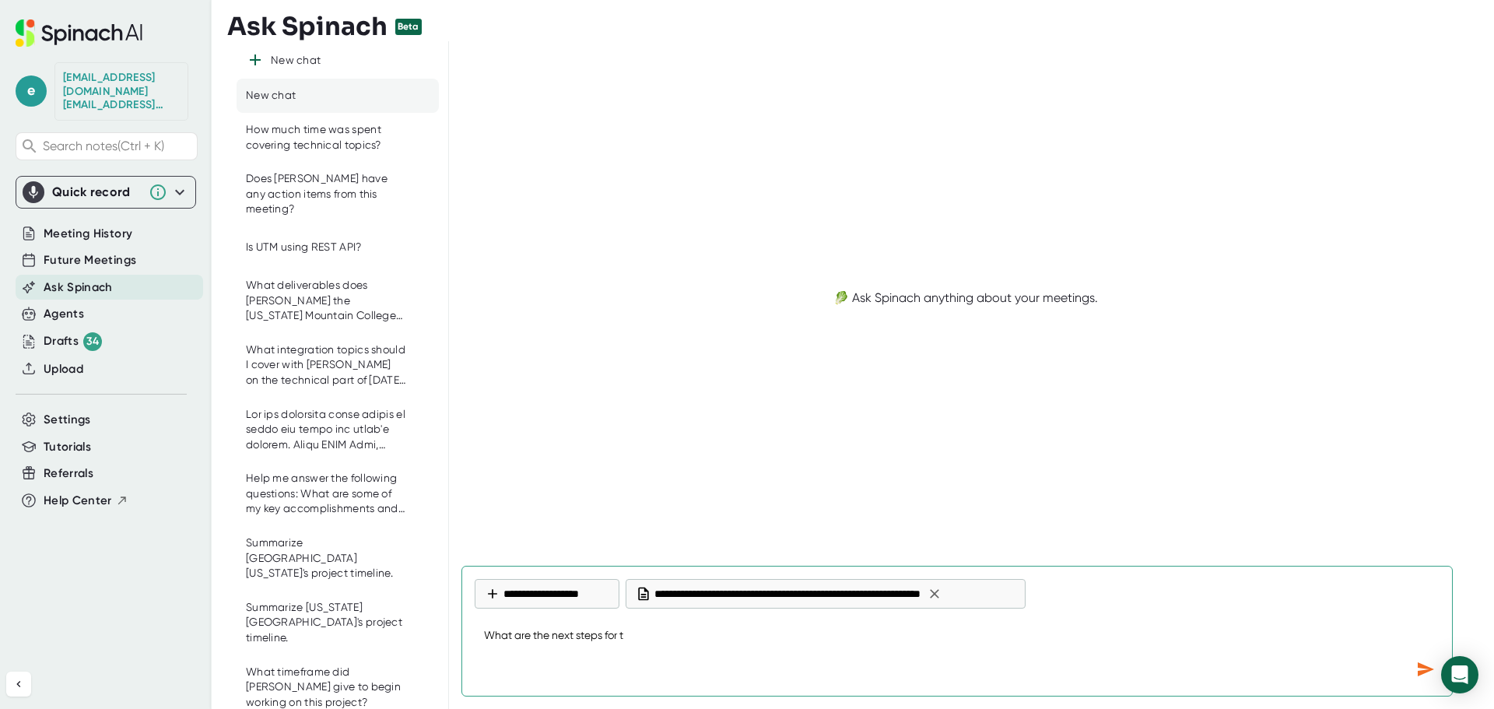
type textarea "x"
type textarea "What are the next steps for thi"
type textarea "x"
type textarea "What are the next steps for this"
type textarea "x"
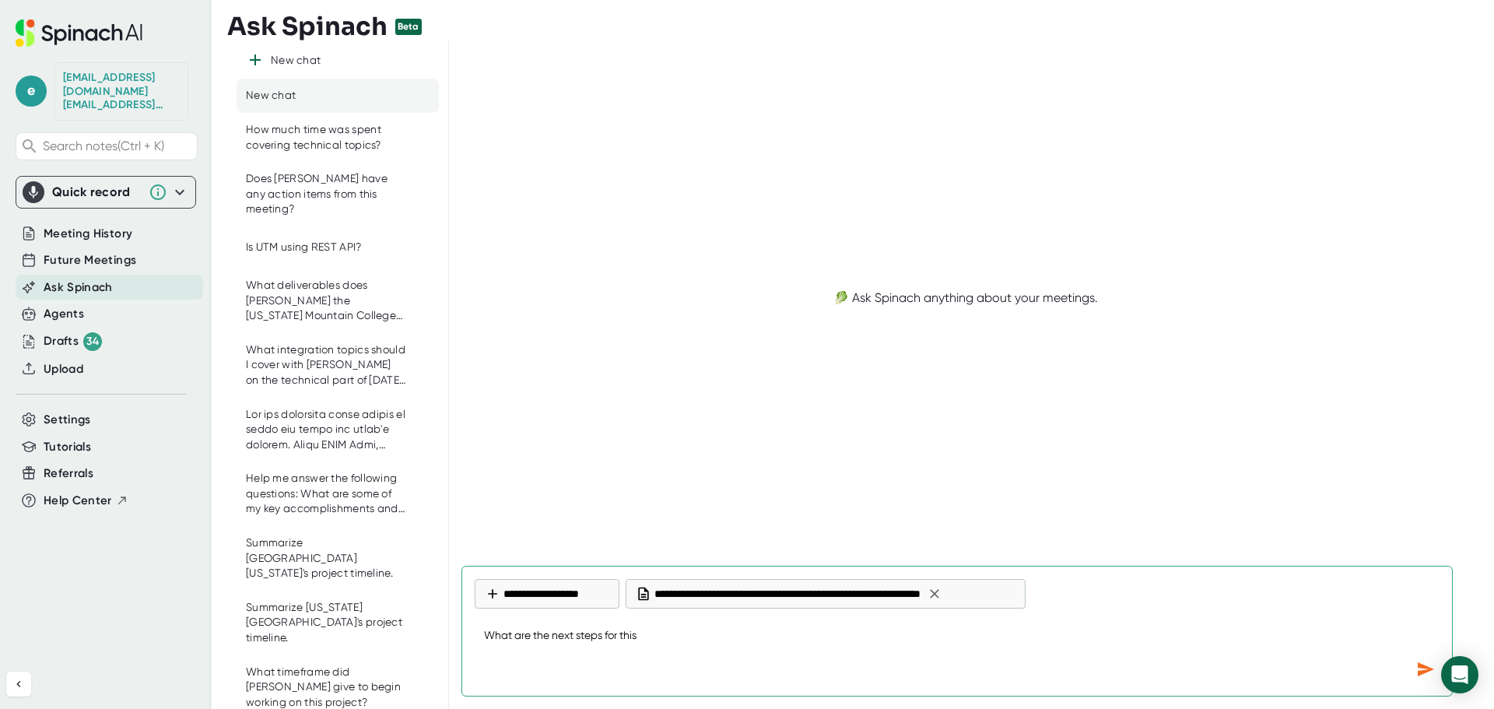
type textarea "What are the next steps for this"
type textarea "x"
type textarea "What are the next steps for this p"
type textarea "x"
type textarea "What are the next steps for this pr"
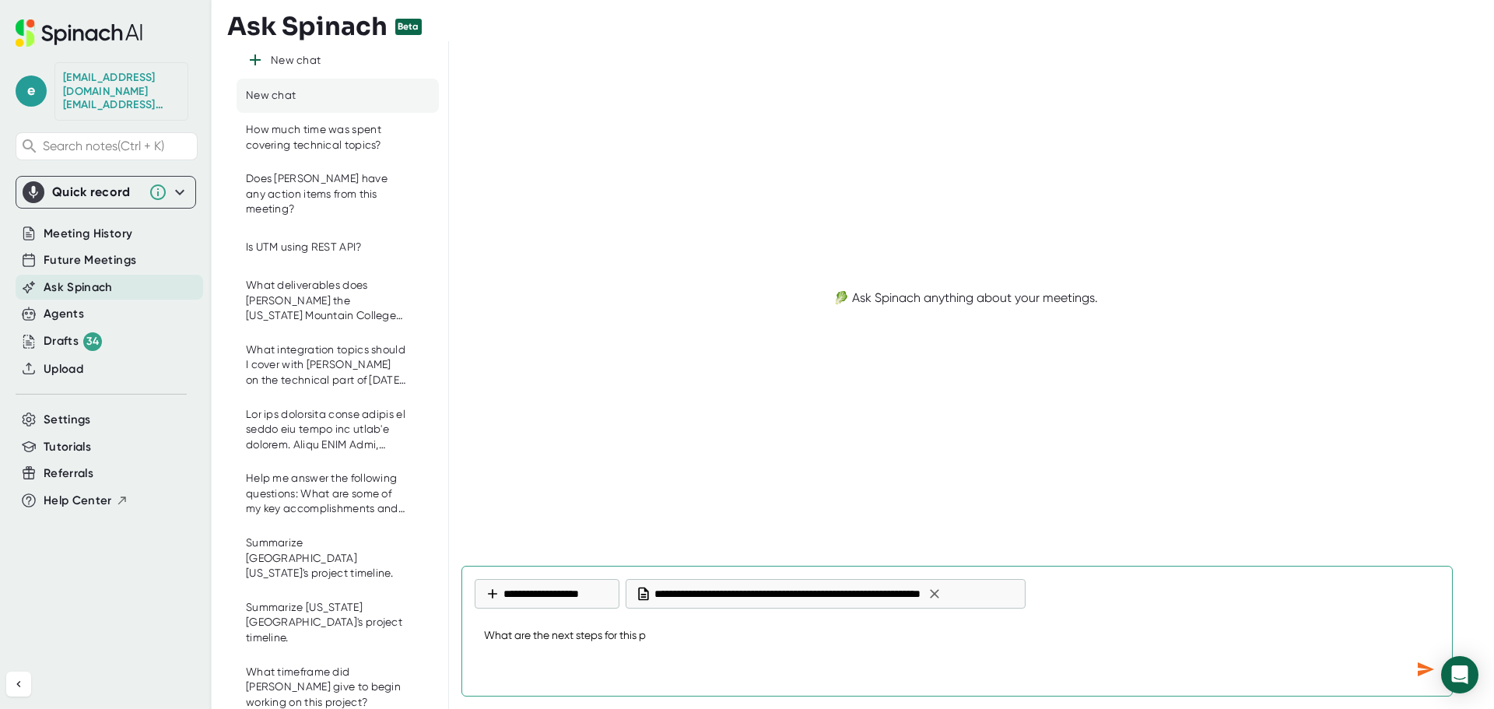
type textarea "x"
type textarea "What are the next steps for this pro"
type textarea "x"
type textarea "What are the next steps for this proj"
type textarea "x"
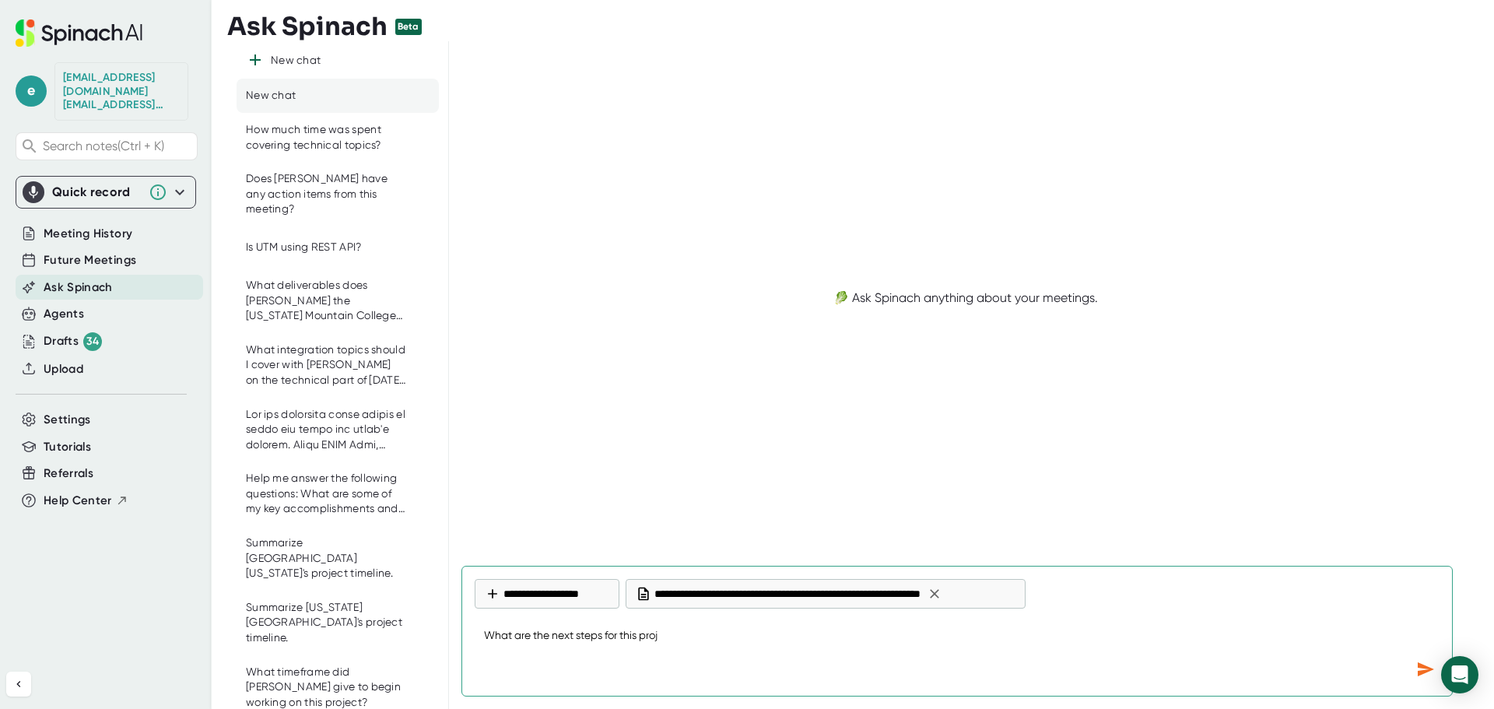
type textarea "What are the next steps for this proje"
type textarea "x"
type textarea "What are the next steps for this projec"
type textarea "x"
type textarea "What are the next steps for this project"
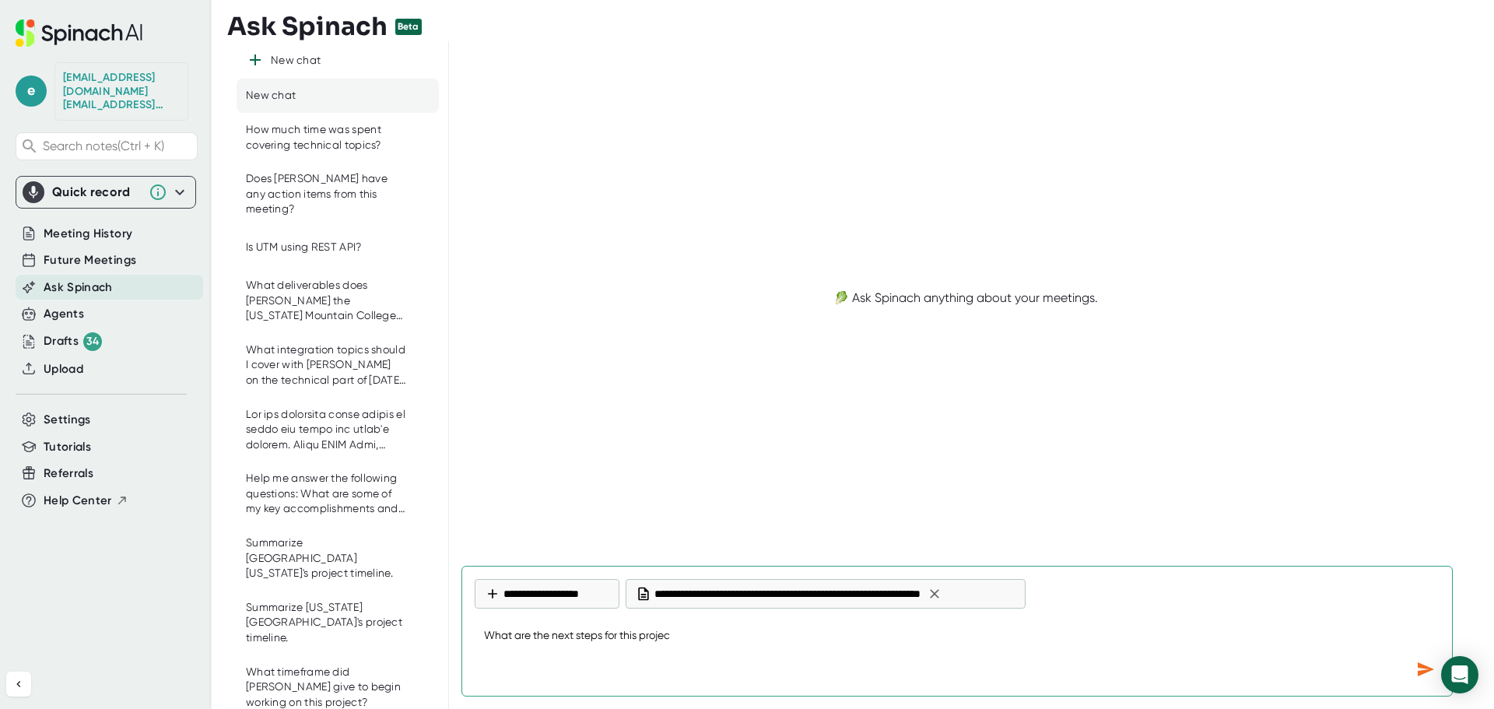
type textarea "x"
type textarea "What are the next steps for this project?"
type textarea "x"
type textarea "What are the next steps for this project?"
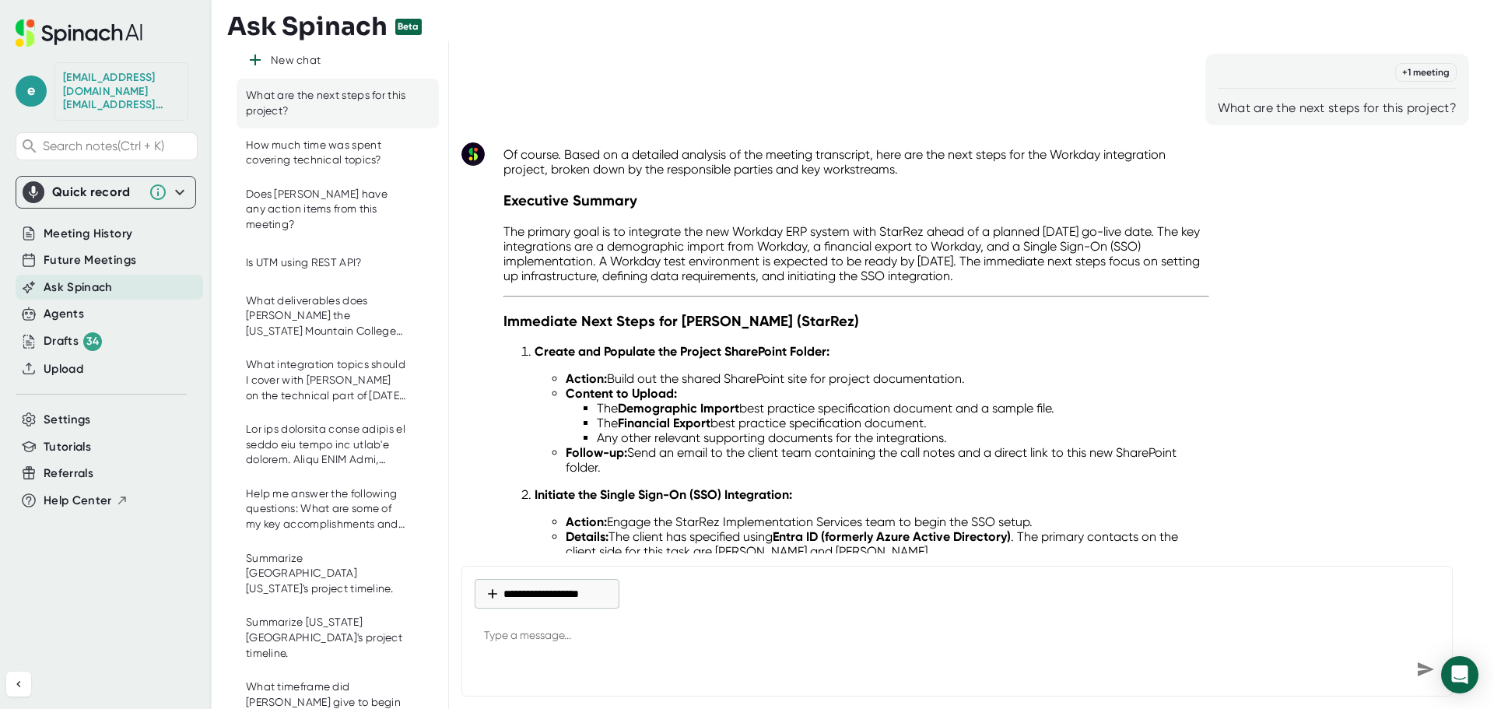
type textarea "x"
